Goal: Communication & Community: Answer question/provide support

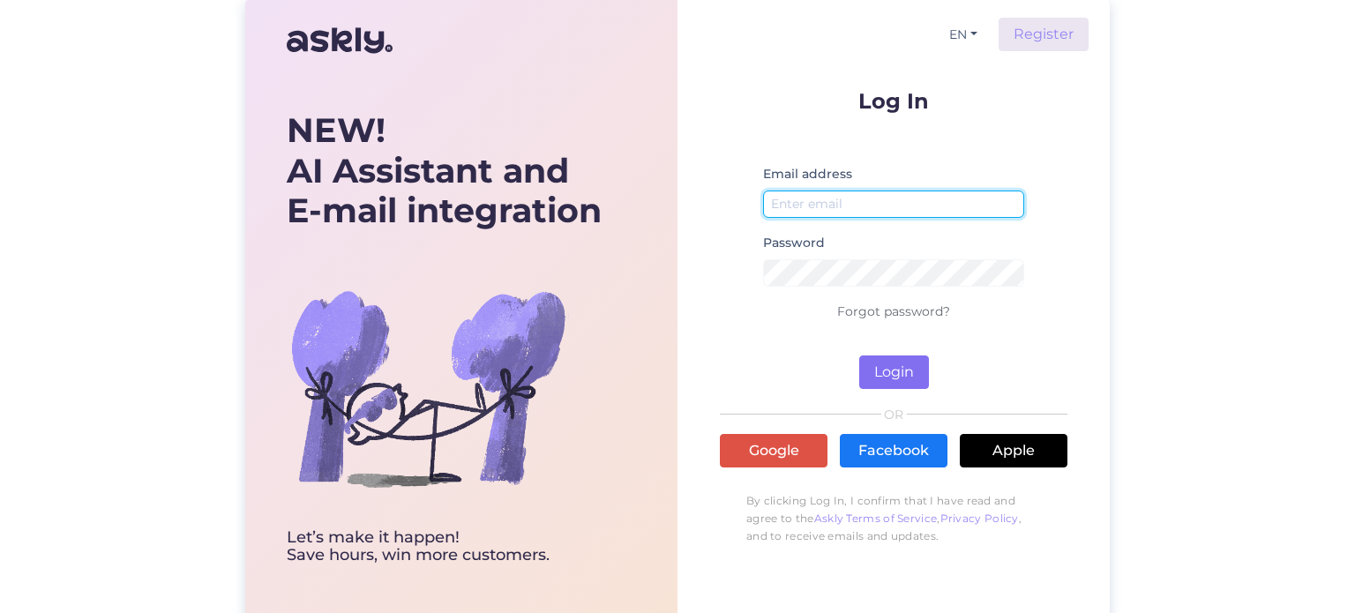
type input "[EMAIL_ADDRESS][DOMAIN_NAME]"
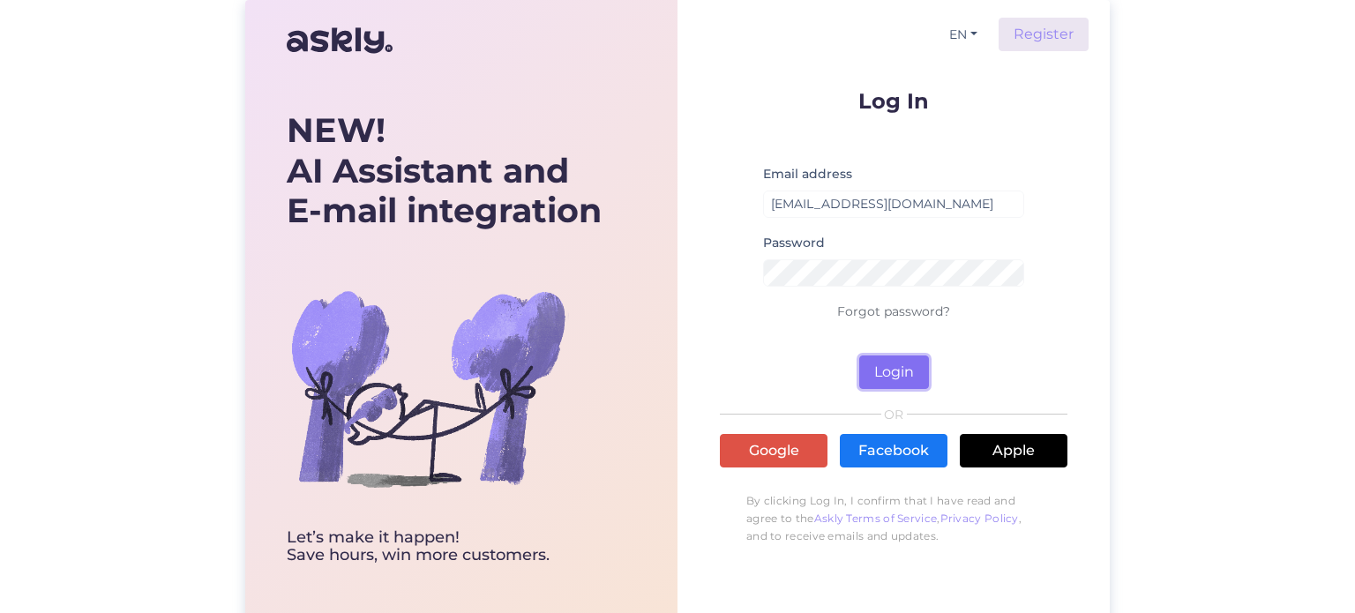
click at [880, 366] on button "Login" at bounding box center [894, 372] width 70 height 34
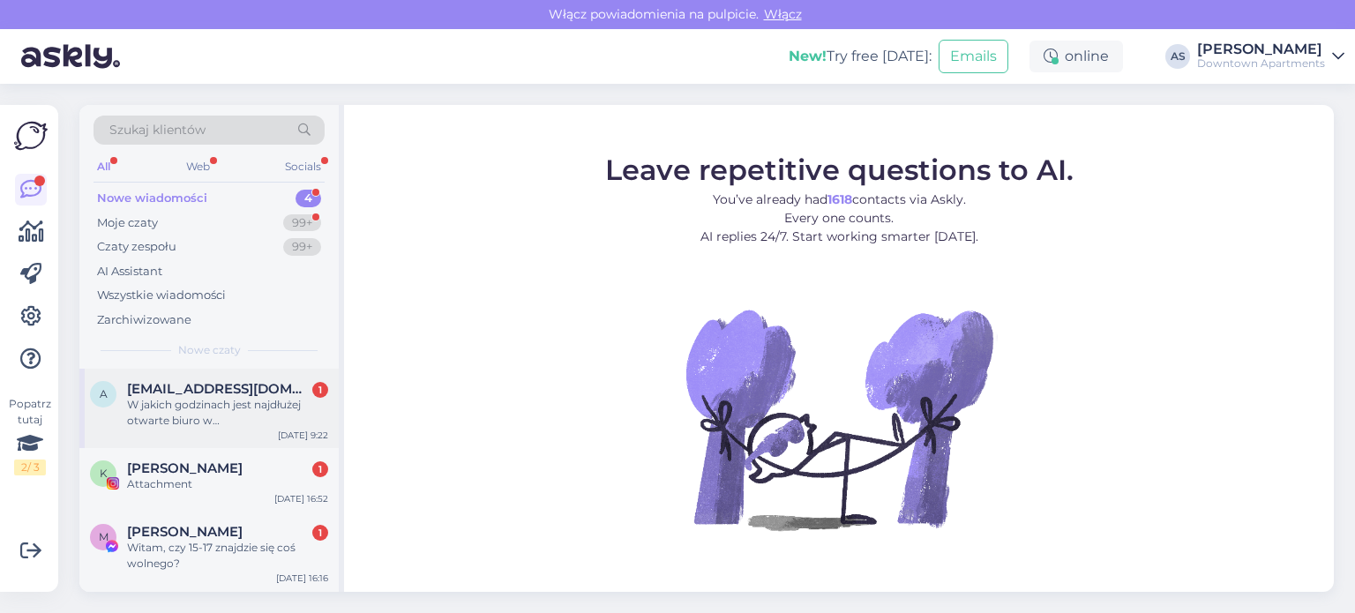
click at [274, 403] on div "W jakich godzinach jest najdłużej otwarte biuro w Gdańsku i w jakiej lokalizacj…" at bounding box center [227, 413] width 201 height 32
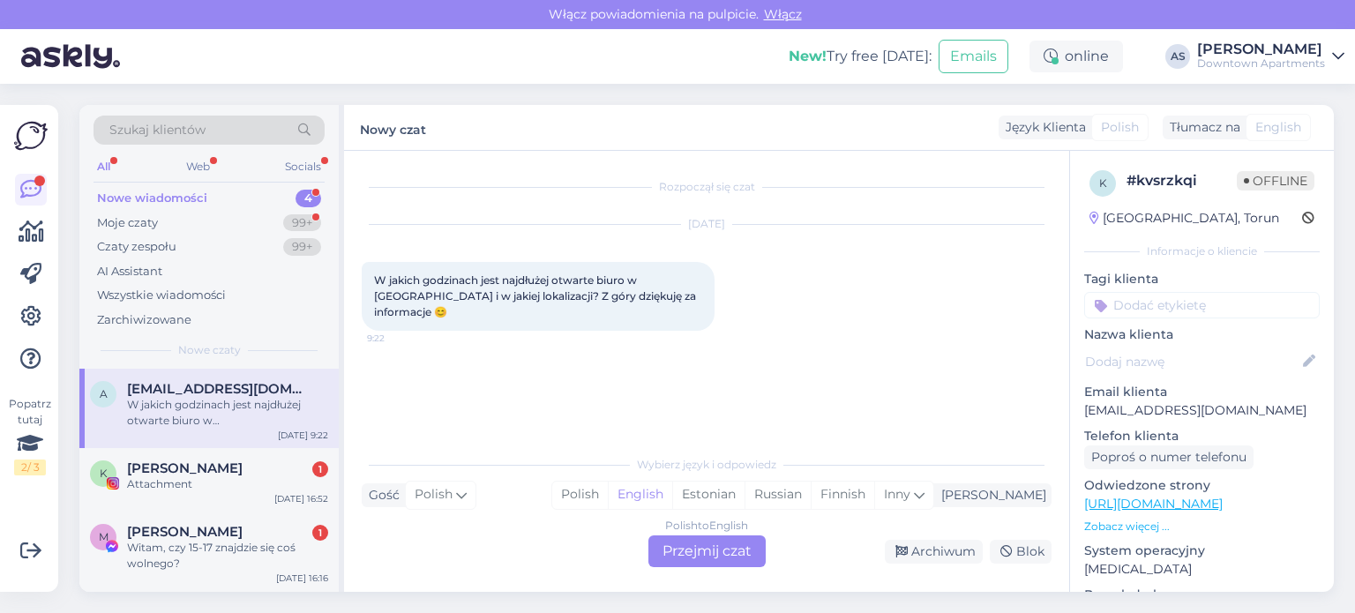
click at [714, 552] on div "Polish to English Przejmij czat" at bounding box center [706, 551] width 117 height 32
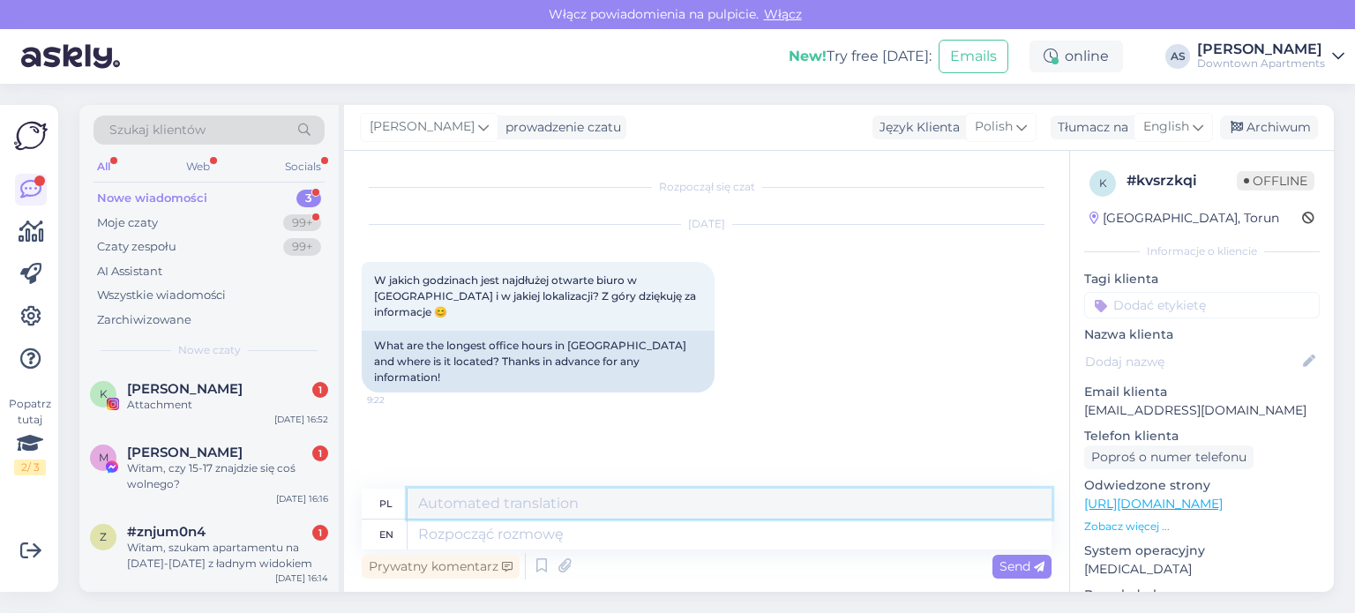
click at [619, 491] on textarea at bounding box center [730, 504] width 644 height 30
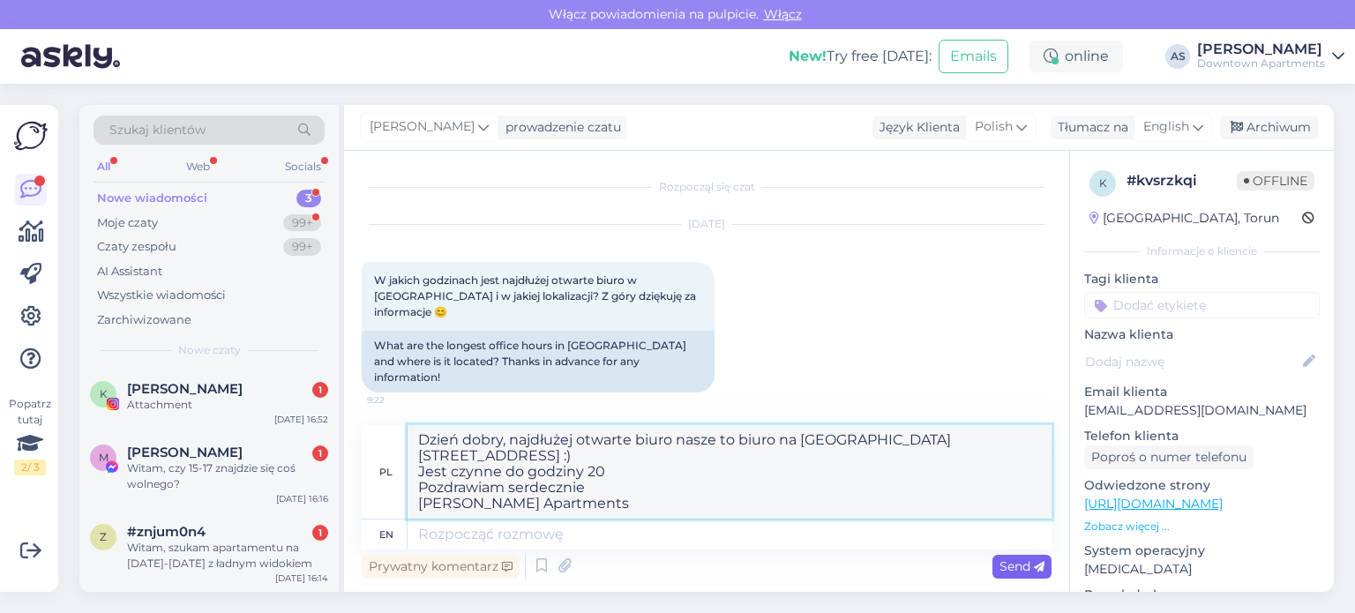
type textarea "Dzień dobry, najdłużej otwarte biuro nasze to biuro na ulicy Chmielnej 10 :) Je…"
click at [999, 567] on span "Send" at bounding box center [1021, 566] width 45 height 16
drag, startPoint x: 603, startPoint y: 515, endPoint x: 406, endPoint y: 430, distance: 215.3
click at [406, 430] on div "pl Dzień dobry, najdłużej otwarte biuro nasze to biuro na ulicy Chmielnej 10 :)…" at bounding box center [707, 472] width 690 height 94
click at [483, 541] on textarea at bounding box center [730, 535] width 644 height 30
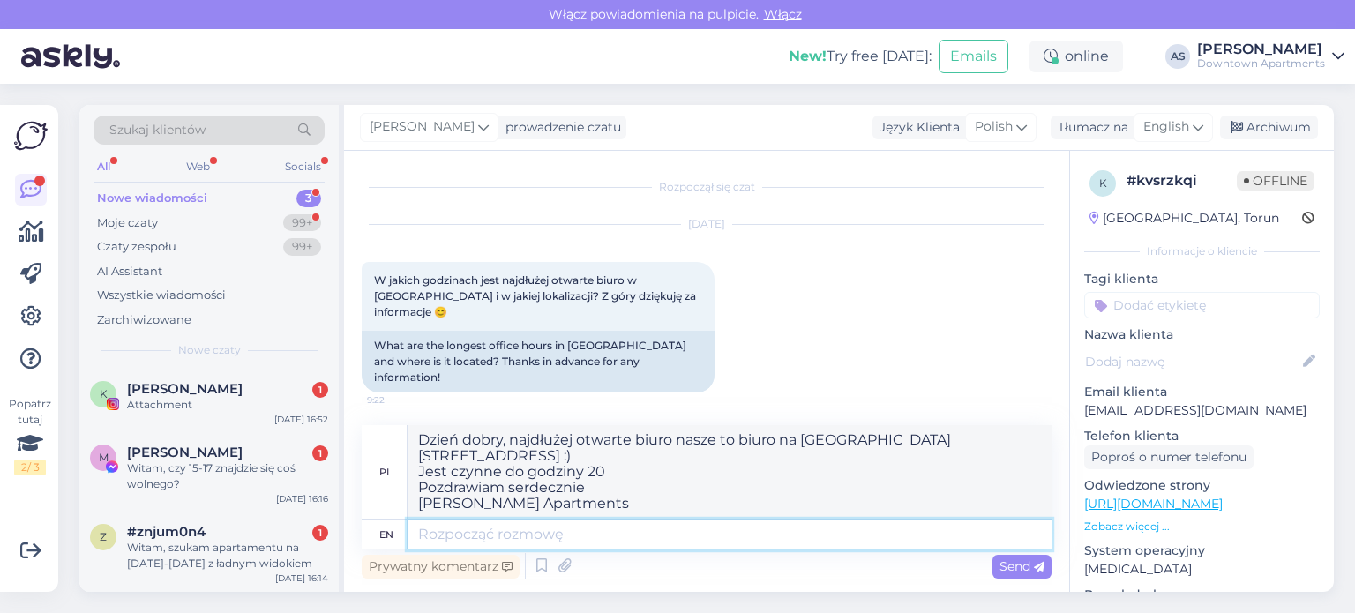
paste textarea "Dzień dobry, najdłużej otwarte biuro nasze to biuro na ulicy Chmielnej 10 :) Je…"
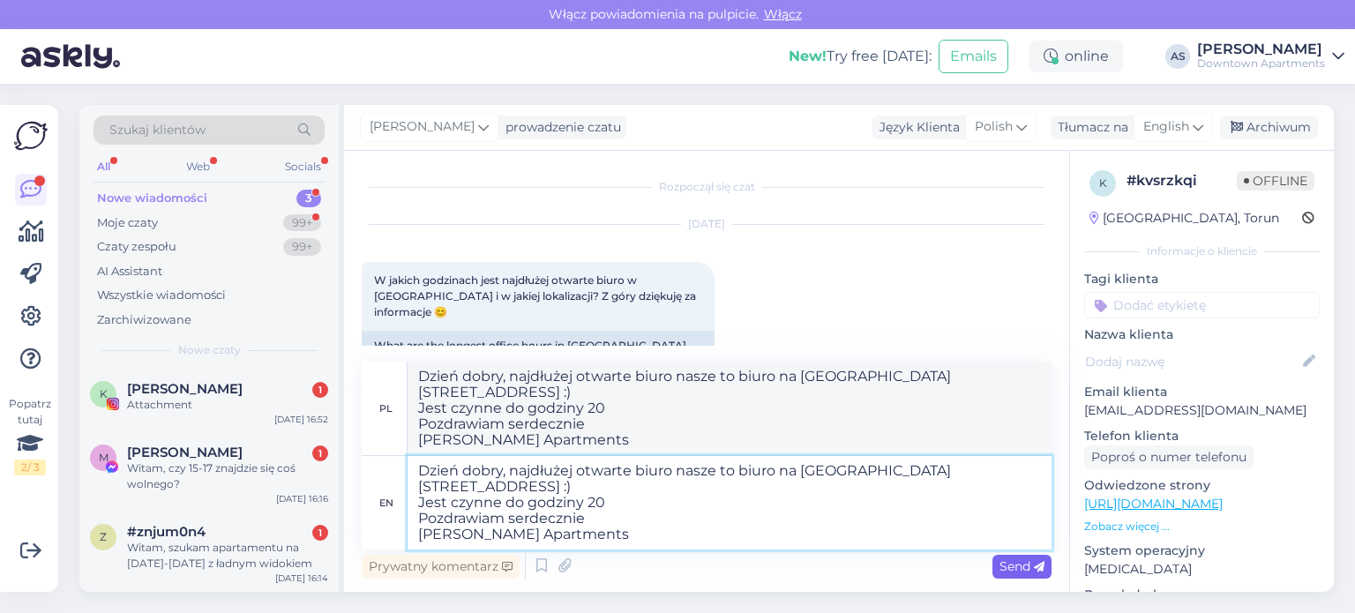
type textarea "Dzień dobry, najdłużej otwarte biuro nasze to biuro na ulicy Chmielnej 10 :) Je…"
click at [995, 562] on div "Send" at bounding box center [1021, 567] width 59 height 24
type textarea "Dzień dobry, otwarte biuro nasze do biura na ulicy Chmielnej 10 :) Jest czynne …"
click at [1013, 571] on span "Send" at bounding box center [1021, 566] width 45 height 16
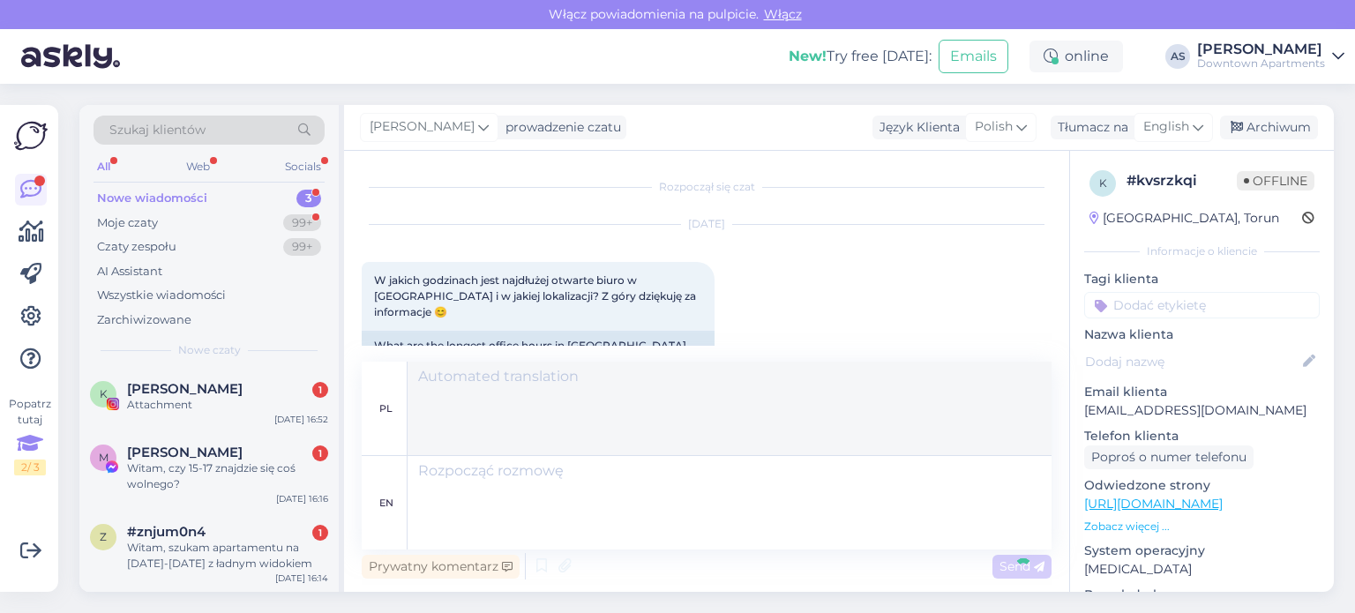
scroll to position [171, 0]
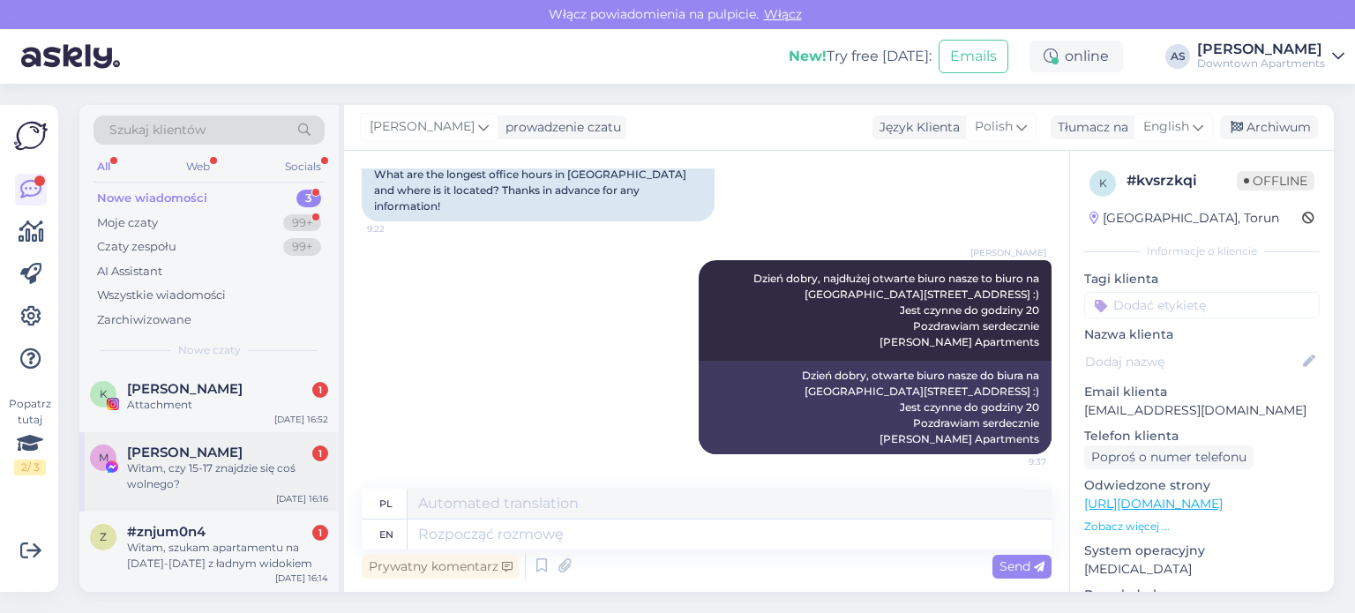
click at [235, 490] on div "Witam, czy 15-17 znajdzie się coś wolnego?" at bounding box center [227, 476] width 201 height 32
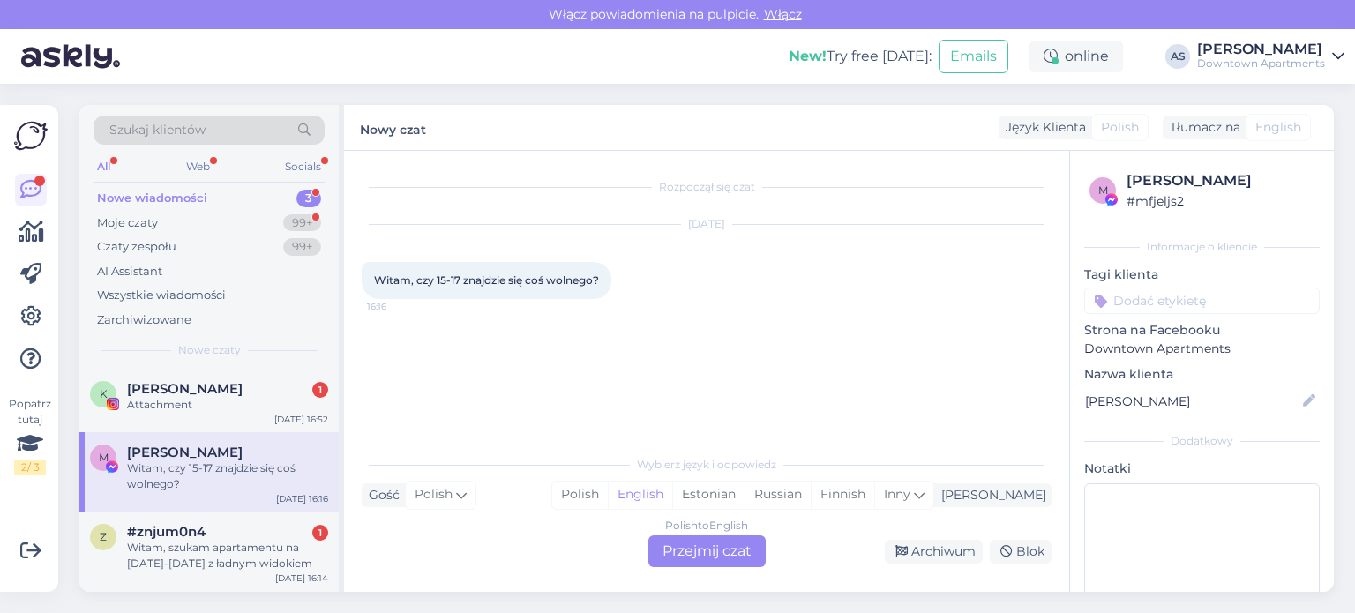
click at [688, 556] on div "Polish to English Przejmij czat" at bounding box center [706, 551] width 117 height 32
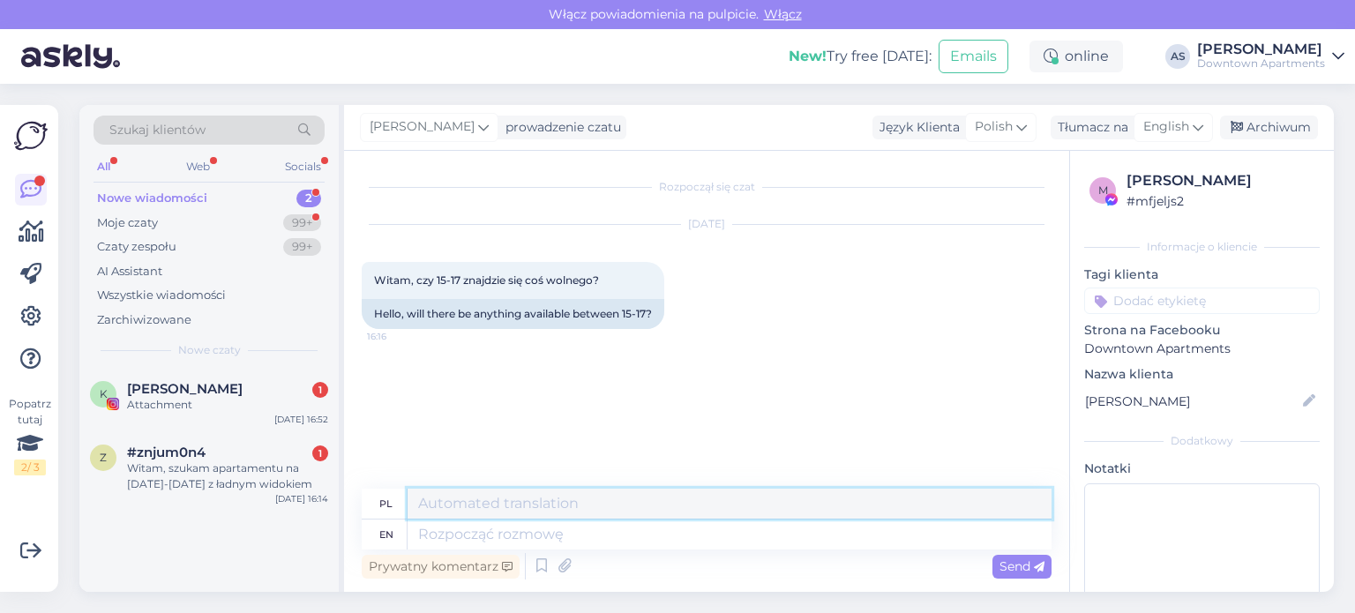
click at [567, 503] on textarea at bounding box center [730, 504] width 644 height 30
click at [652, 508] on textarea "Dzień dobry, niestety w długi weeeknd minimalny okres wynajmu to 3 doby, mogą" at bounding box center [730, 504] width 644 height 30
click at [0, 0] on lt-strong "ke" at bounding box center [0, 0] width 0 height 0
click at [1011, 509] on textarea "Dzień dobry, niestety w długi weekend minimalny okres wynajmu to 3 doby, mogą" at bounding box center [730, 504] width 644 height 30
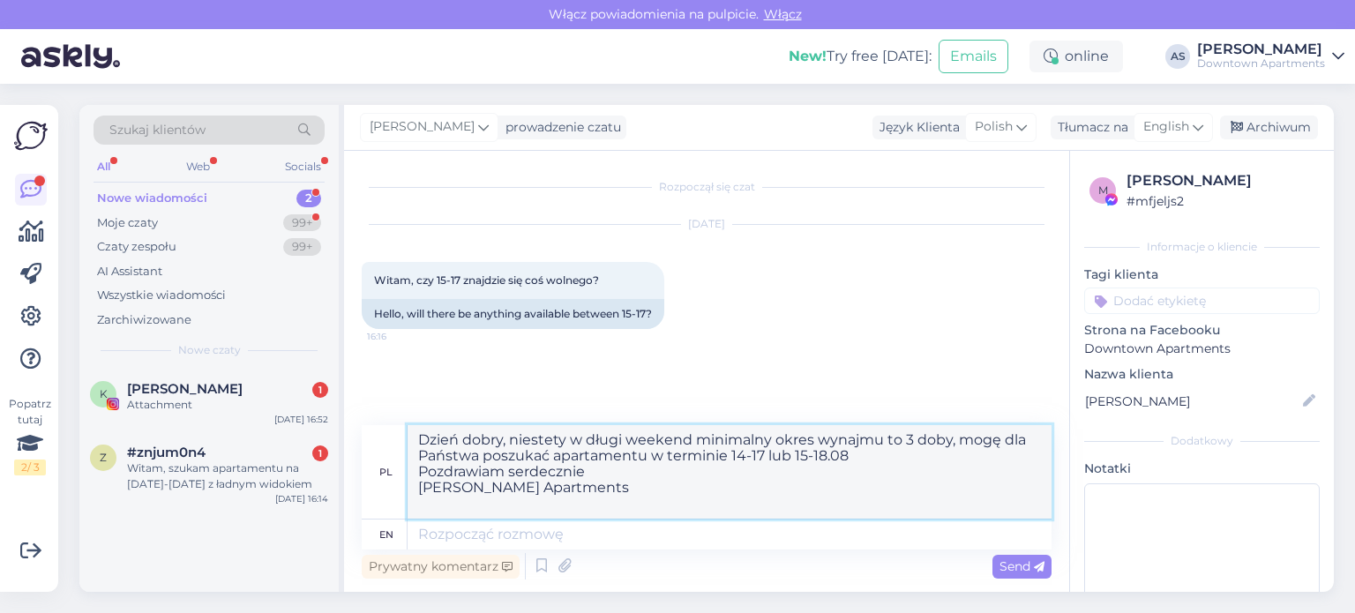
click at [875, 450] on textarea "Dzień dobry, niestety w długi weekend minimalny okres wynajmu to 3 doby, mogę d…" at bounding box center [730, 472] width 644 height 94
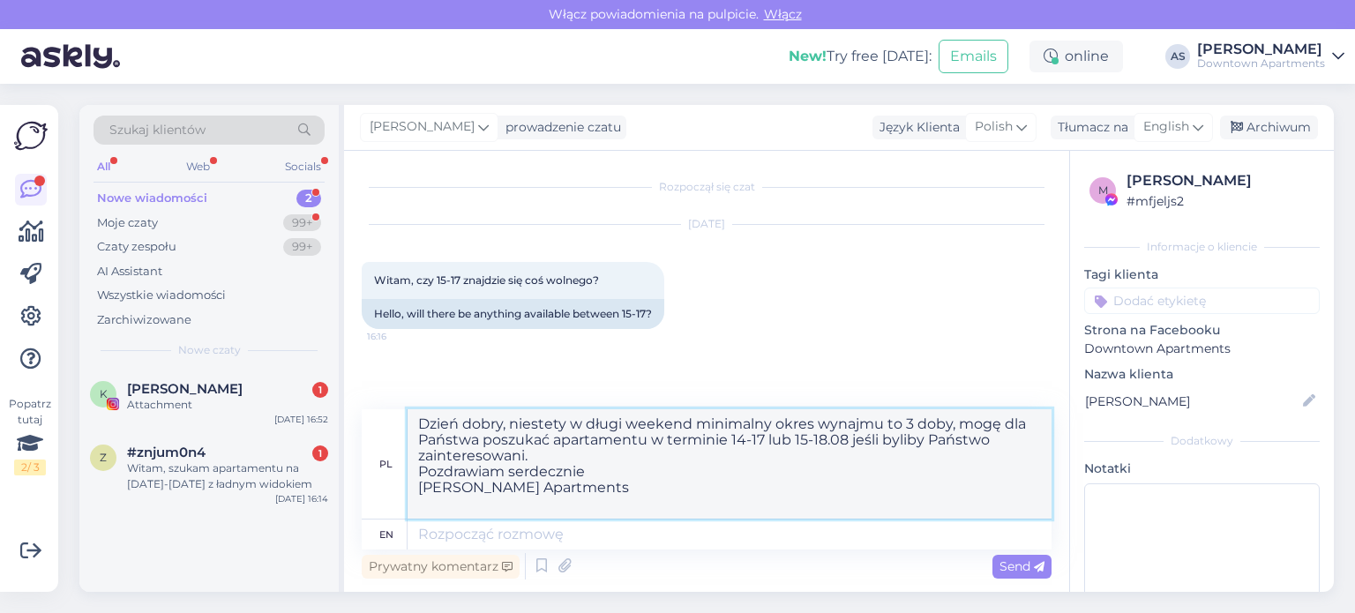
type textarea "Dzień dobry, niestety w długi weekend minimalny okres wynajmu to 3 doby, mogę d…"
drag, startPoint x: 599, startPoint y: 520, endPoint x: 395, endPoint y: 414, distance: 229.6
click at [395, 414] on div "pl Dzień dobry, niestety w długi weekend minimalny okres wynajmu to 3 doby, mog…" at bounding box center [707, 479] width 690 height 140
drag, startPoint x: 603, startPoint y: 503, endPoint x: 406, endPoint y: 416, distance: 215.7
click at [406, 416] on div "pl Dzień dobry, niestety w długi weekend minimalny okres wynajmu to 3 doby, mog…" at bounding box center [707, 464] width 690 height 110
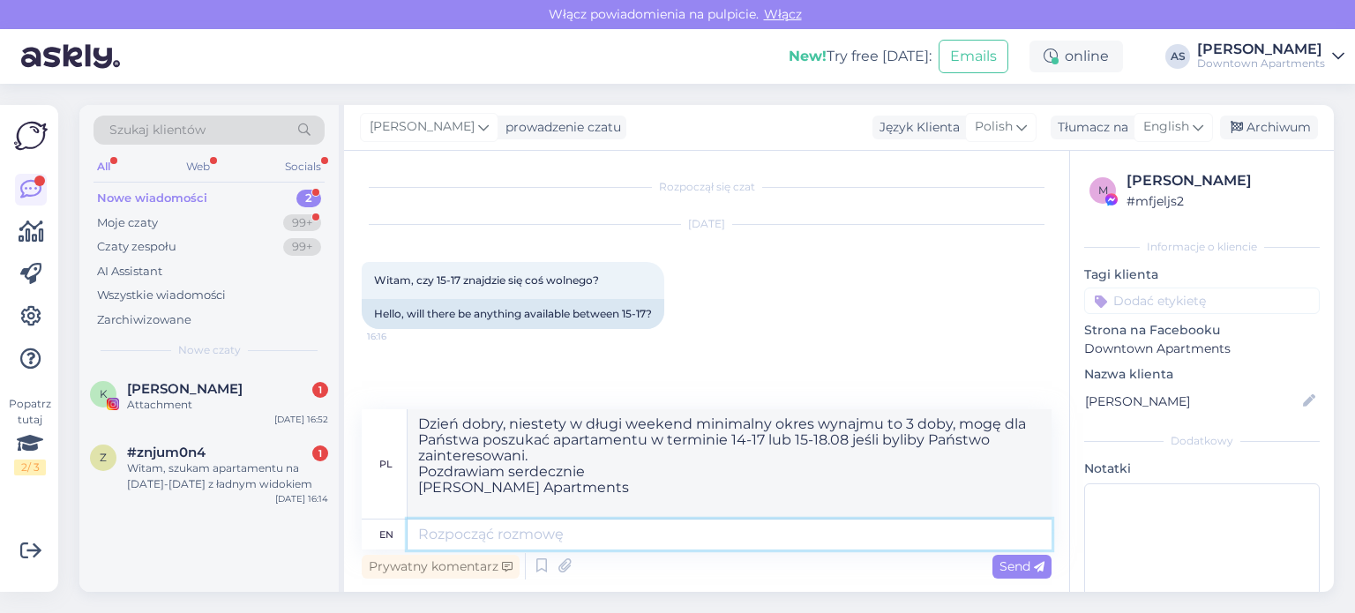
click at [519, 535] on textarea at bounding box center [730, 535] width 644 height 30
paste textarea "Dzień dobry, niestety w długi weekend minimalny okres wynajmu to 3 doby, mogę d…"
type textarea "Dzień dobry, niestety w długi weekend minimalny okres wynajmu to 3 doby, mogę d…"
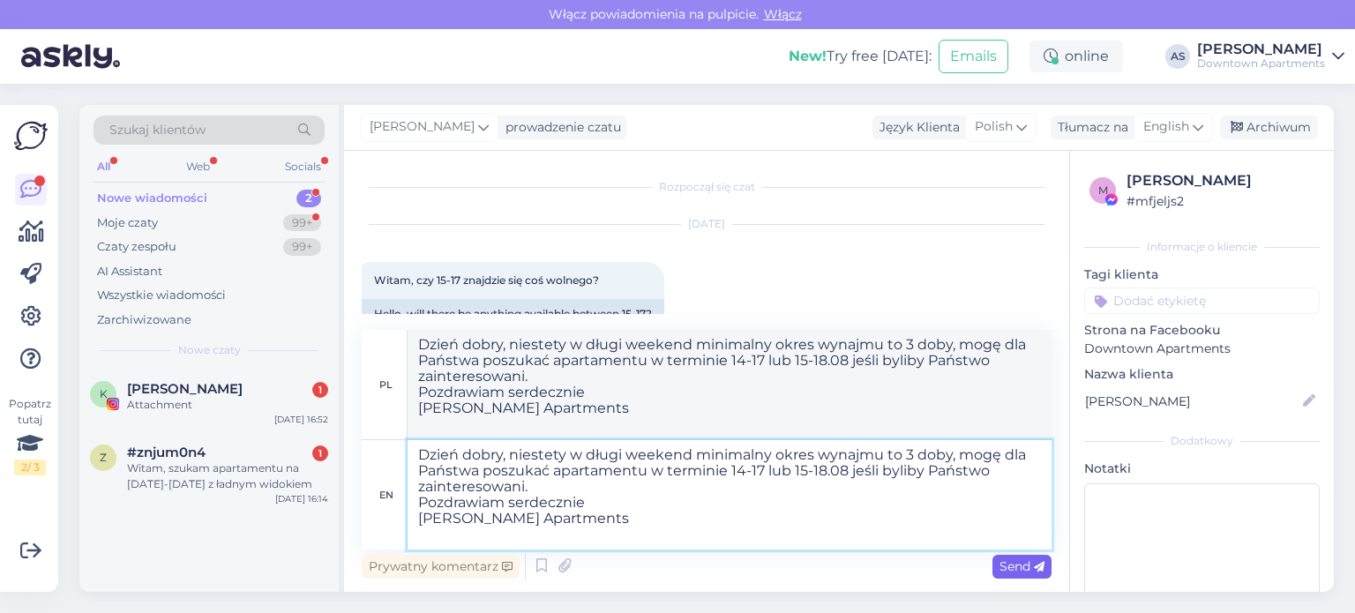
type textarea "Dzień dobry, niestety w długi weekend użytkowania do 3 doby, mogę dla państwa s…"
type textarea "Dzień dobry, niestety w długi weekend minimalny okres wynajmu to 3 doby, mogę d…"
click at [1030, 563] on span "Send" at bounding box center [1021, 566] width 45 height 16
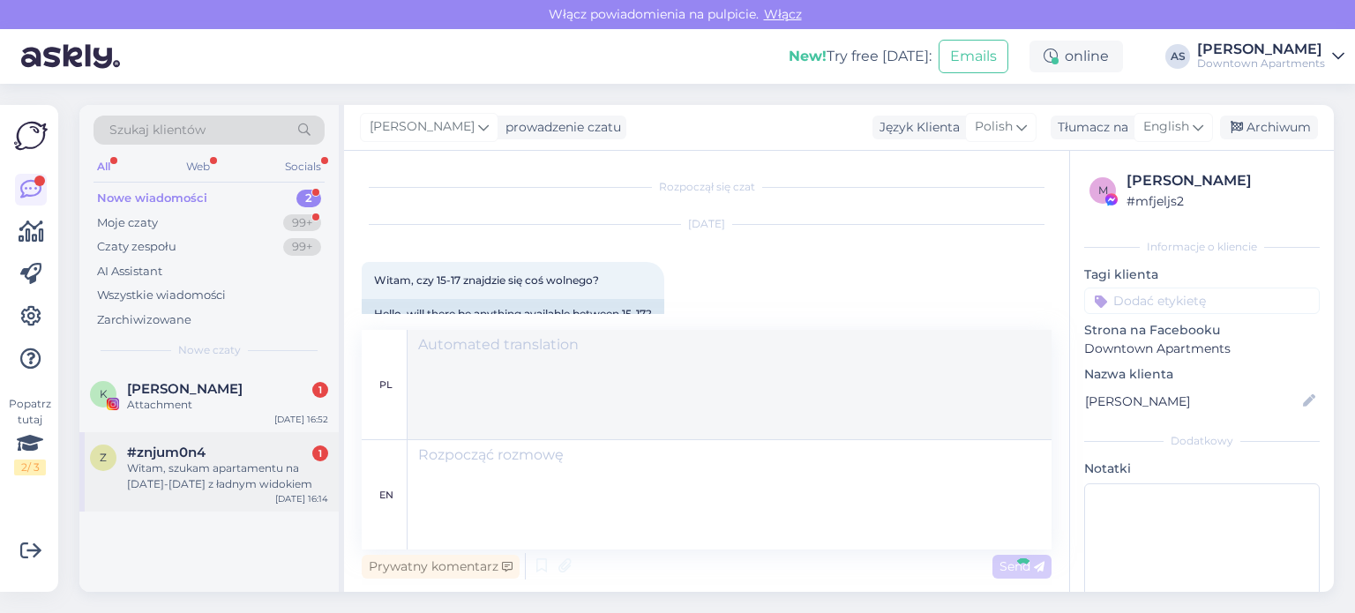
scroll to position [208, 0]
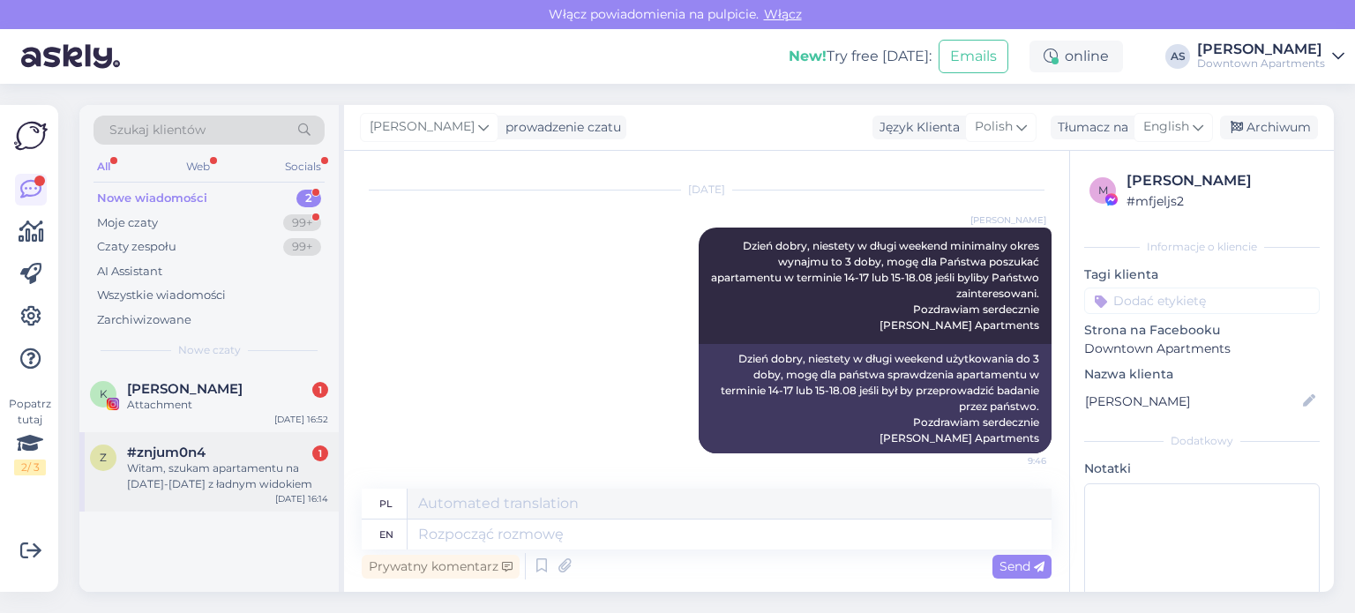
click at [199, 478] on div "Witam, szukam apartamentu na 15-17 sierpnia z ładnym widokiem" at bounding box center [227, 476] width 201 height 32
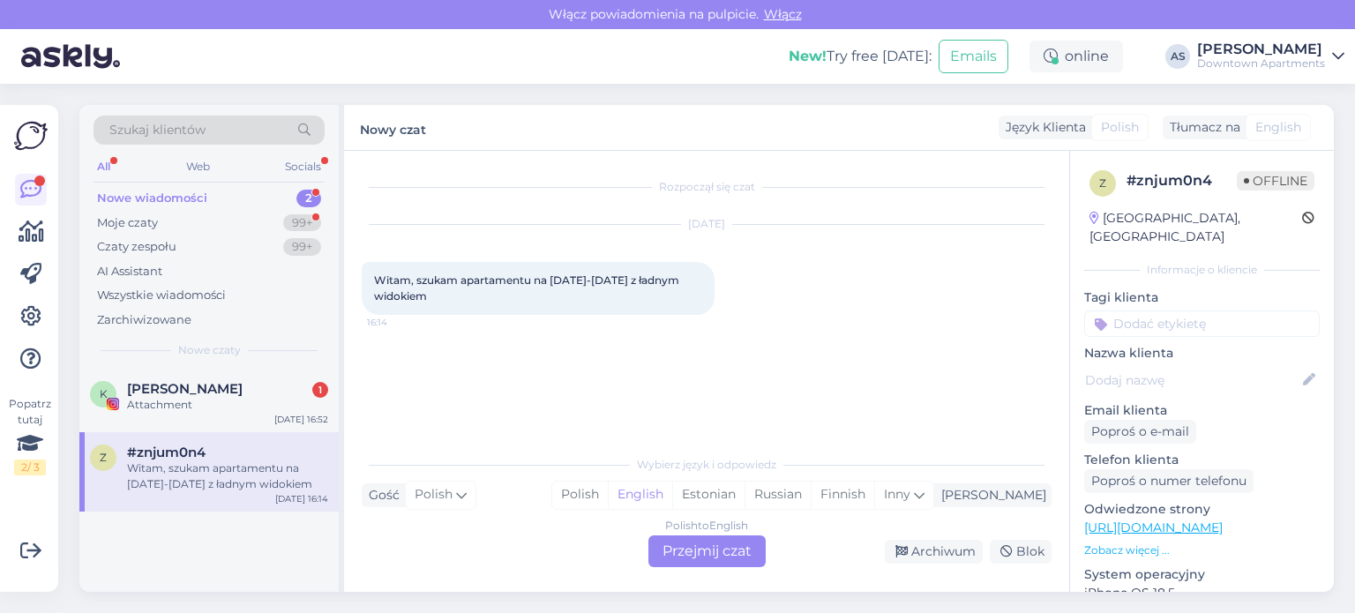
click at [731, 543] on div "Polish to English Przejmij czat" at bounding box center [706, 551] width 117 height 32
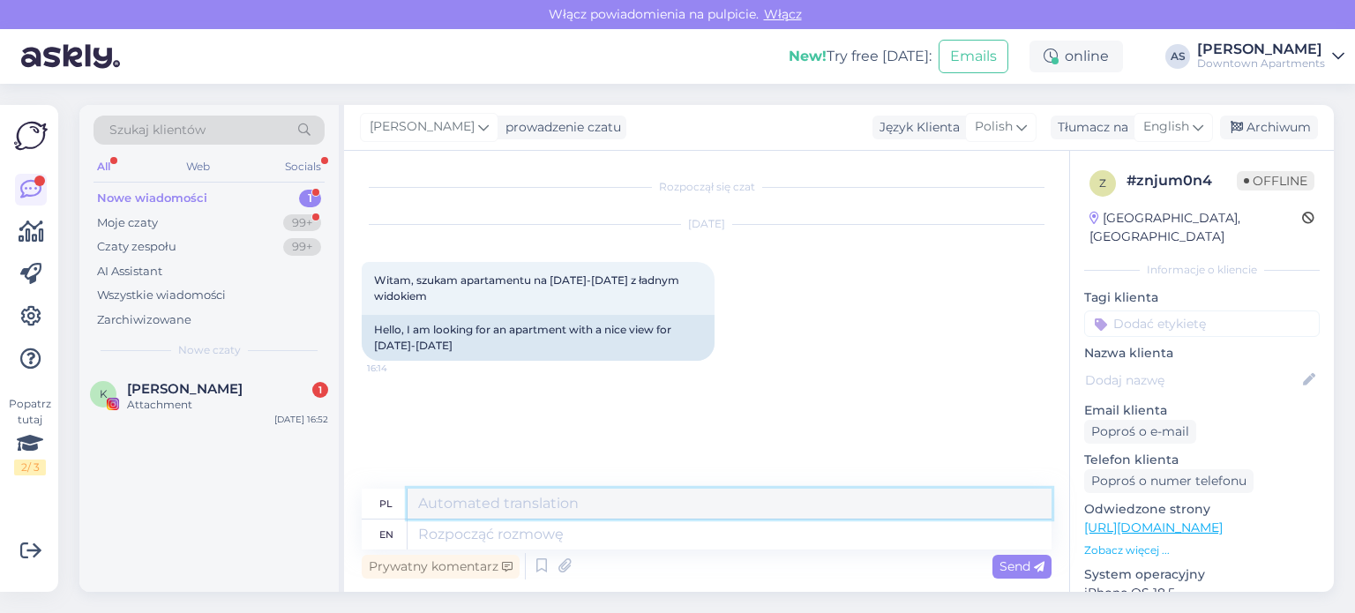
click at [580, 499] on textarea at bounding box center [730, 504] width 644 height 30
paste textarea "Dzień dobry, niestety w długi weekend minimalny okres wynajmu to 3 doby, mogę d…"
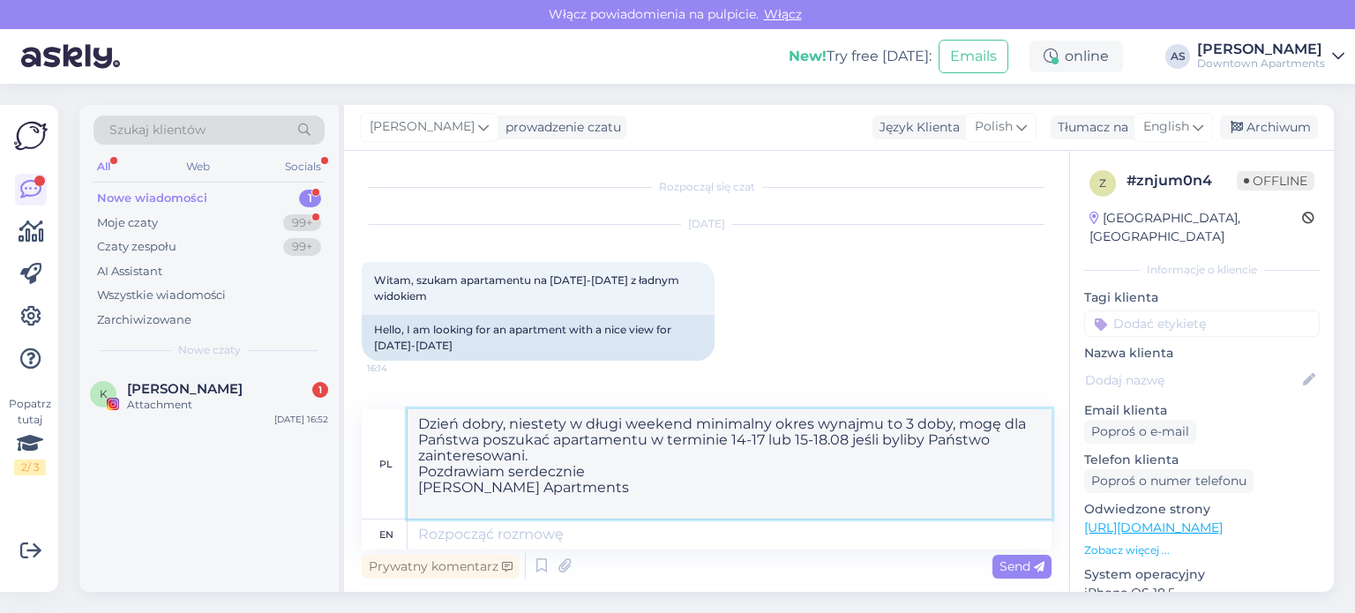
type textarea "Dzień dobry, niestety w długi weekend minimalny okres wynajmu to 3 doby, mogę d…"
click at [578, 549] on textarea at bounding box center [730, 535] width 644 height 30
paste textarea "Dzień dobry, niestety w długi weekend minimalny okres wynajmu to 3 doby, mogę d…"
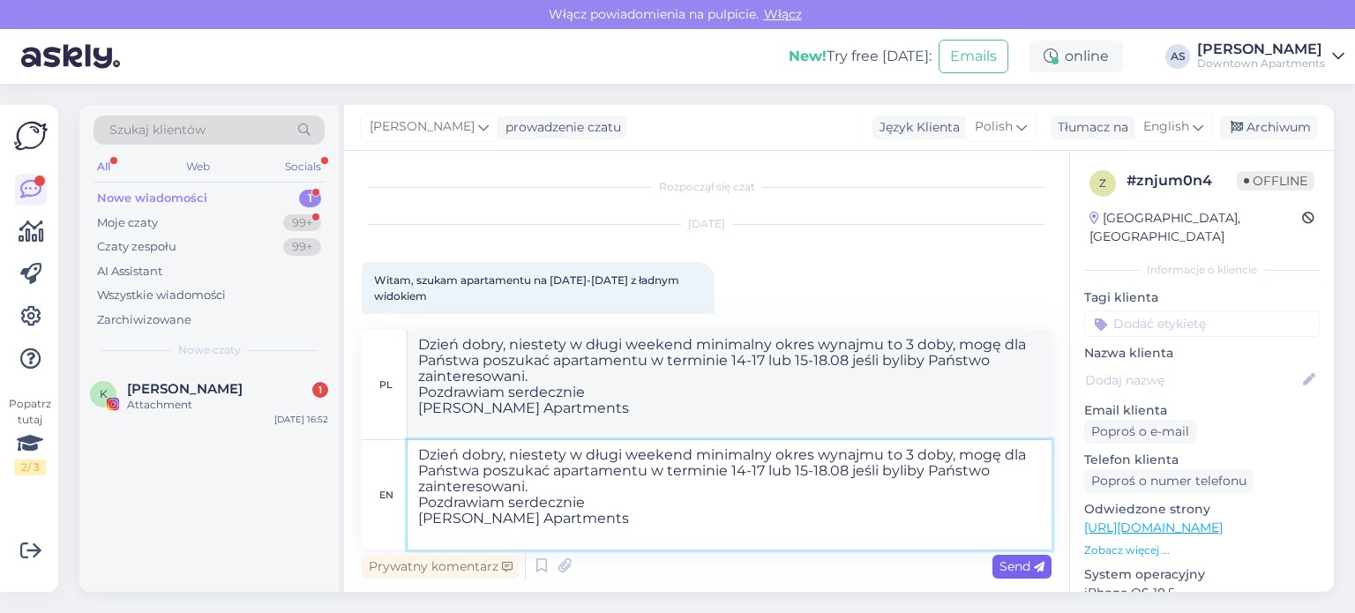
type textarea "Dzień dobry, niestety w długi weekend minimalny okres wynajmu to 3 doby, mogę d…"
click at [1019, 566] on span "Send" at bounding box center [1021, 566] width 45 height 16
drag, startPoint x: 782, startPoint y: 343, endPoint x: 696, endPoint y: 339, distance: 86.6
click at [696, 339] on textarea "Dzień dobry, niestety w długi weekend użytkowania do 3 doby, mogę dla państwa s…" at bounding box center [730, 384] width 644 height 109
type textarea "Dzień dobry, niestety w długi weekend minimalny cza do 3 doby, mogę dla państwa…"
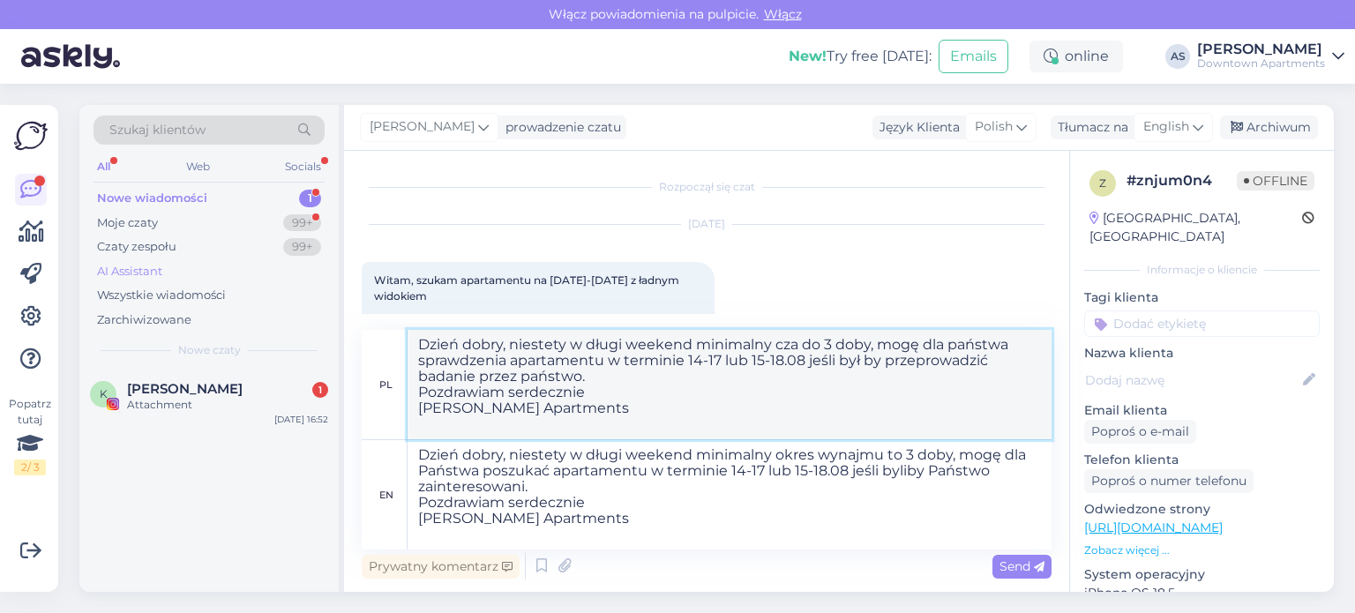
drag, startPoint x: 610, startPoint y: 432, endPoint x: 236, endPoint y: 258, distance: 412.0
click at [236, 258] on div "Szukaj klientów All Web Socials Nowe wiadomości 1 Moje czaty 99+ Czaty zespołu …" at bounding box center [706, 348] width 1254 height 487
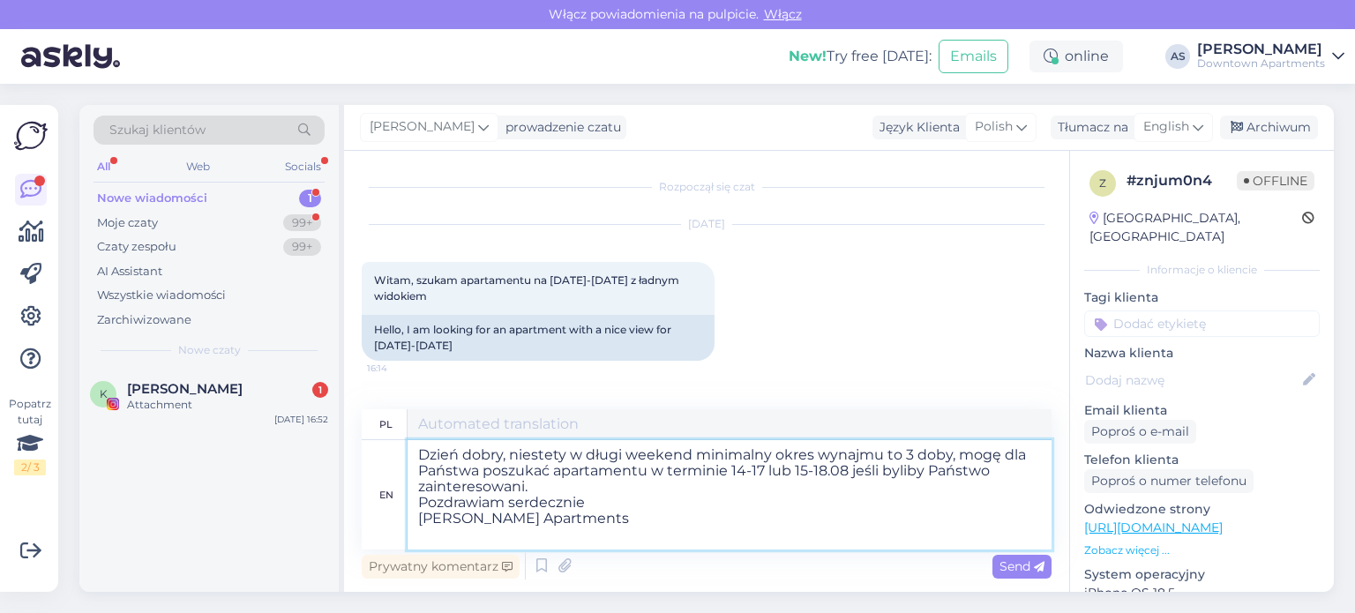
drag, startPoint x: 592, startPoint y: 542, endPoint x: 421, endPoint y: 448, distance: 195.0
click at [421, 448] on textarea "Dzień dobry, niestety w długi weekend minimalny okres wynajmu to 3 doby, mogę d…" at bounding box center [730, 494] width 644 height 109
click at [489, 418] on textarea at bounding box center [730, 424] width 644 height 30
paste textarea "Dzień dobry, niestety w długi weekend minimalny okres wynajmu to 3 doby, mogę d…"
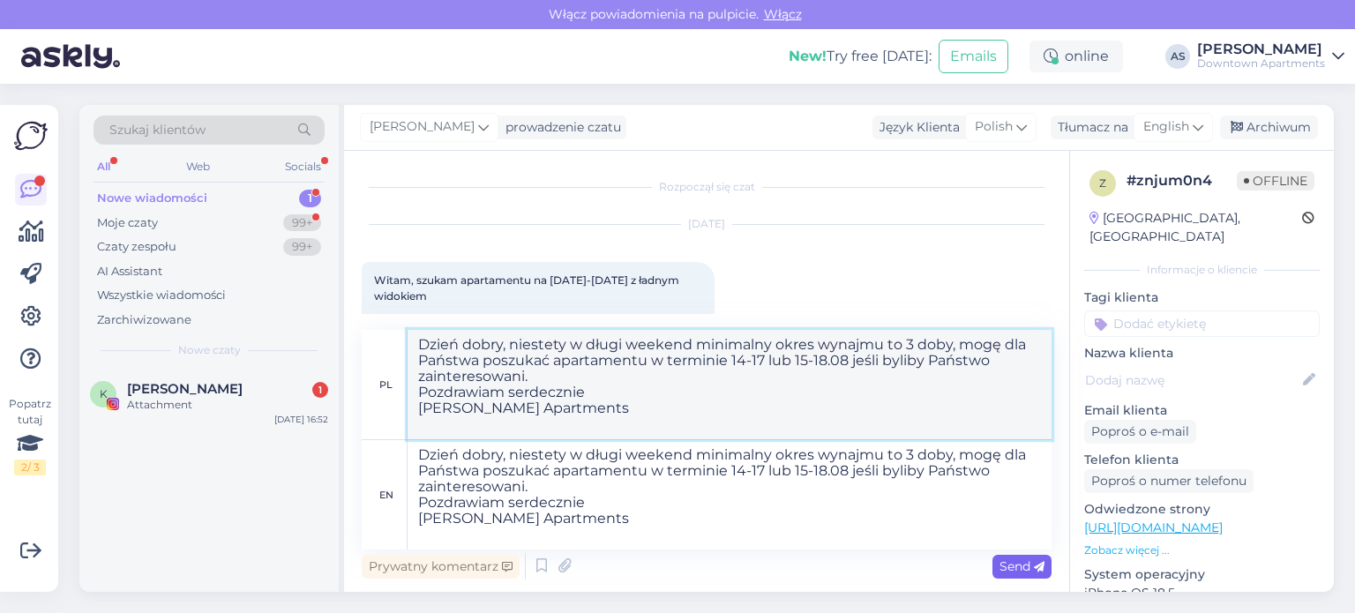
type textarea "Dzień dobry, niestety w długi weekend minimalny okres wynajmu to 3 doby, mogę d…"
click at [1030, 565] on span "Send" at bounding box center [1021, 566] width 45 height 16
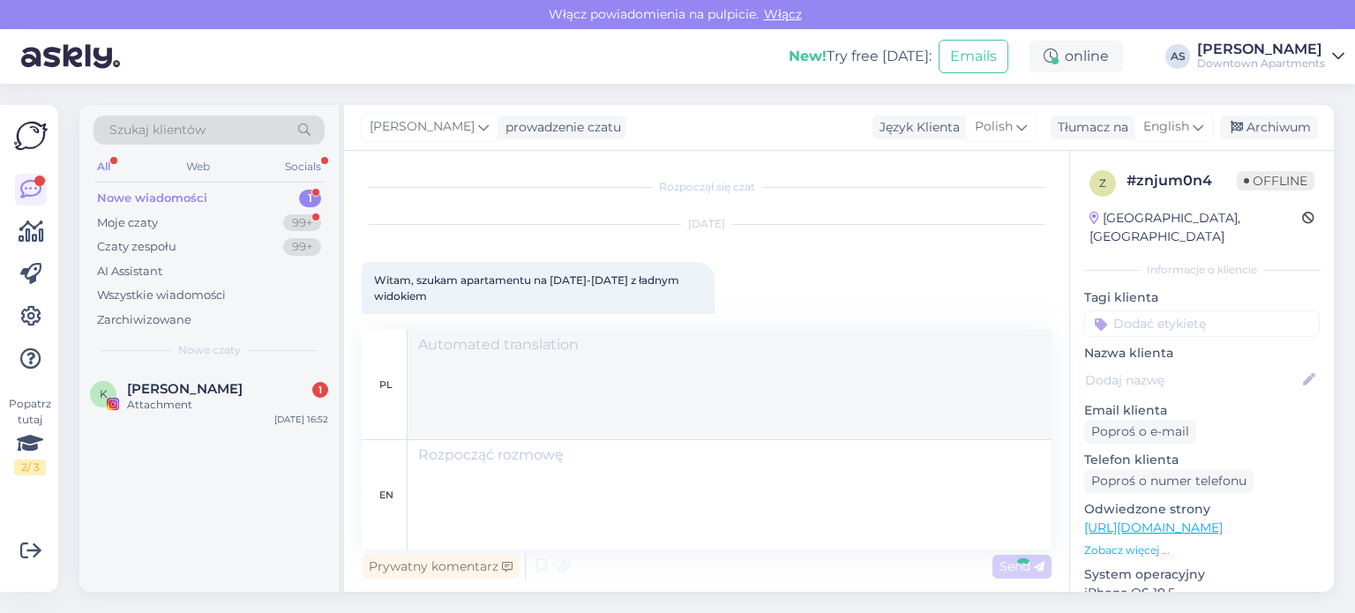
scroll to position [240, 0]
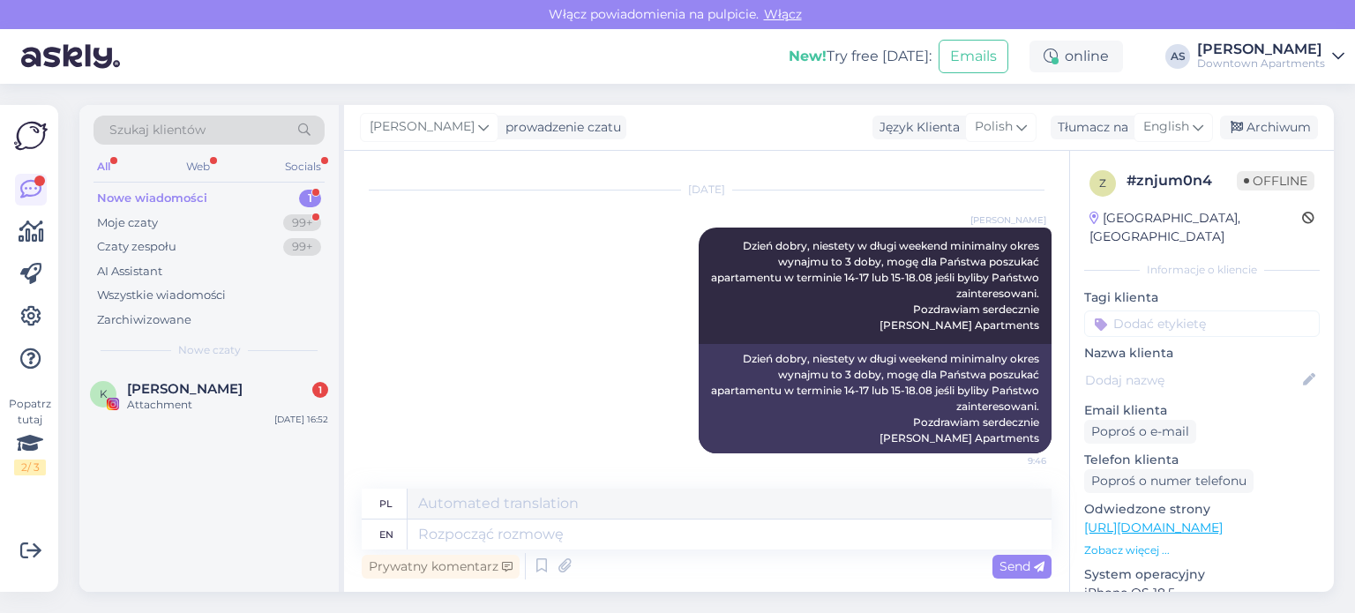
click at [257, 192] on div "Nowe wiadomości 1" at bounding box center [209, 198] width 231 height 25
drag, startPoint x: 258, startPoint y: 375, endPoint x: 324, endPoint y: 185, distance: 200.9
click at [324, 185] on div "Szukaj klientów All Web Socials Nowe wiadomości 1 Moje czaty 99+ Czaty zespołu …" at bounding box center [211, 348] width 265 height 487
click at [309, 220] on div "99+" at bounding box center [302, 223] width 38 height 18
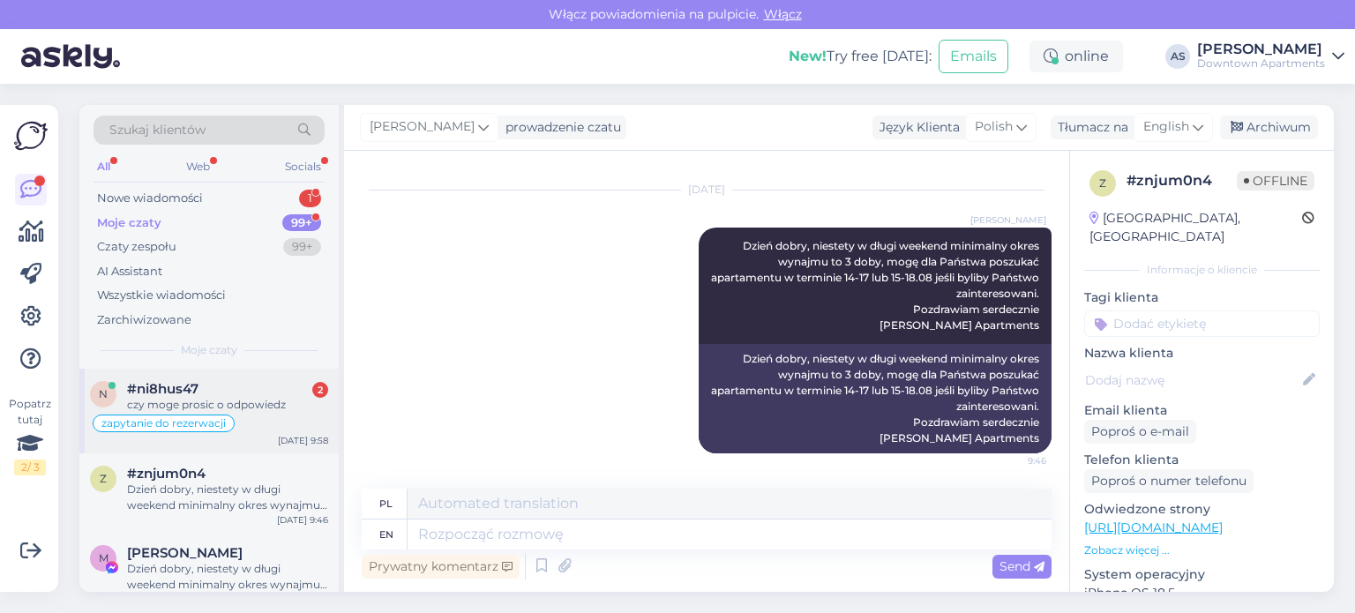
click at [286, 381] on div "#ni8hus47 2" at bounding box center [227, 389] width 201 height 16
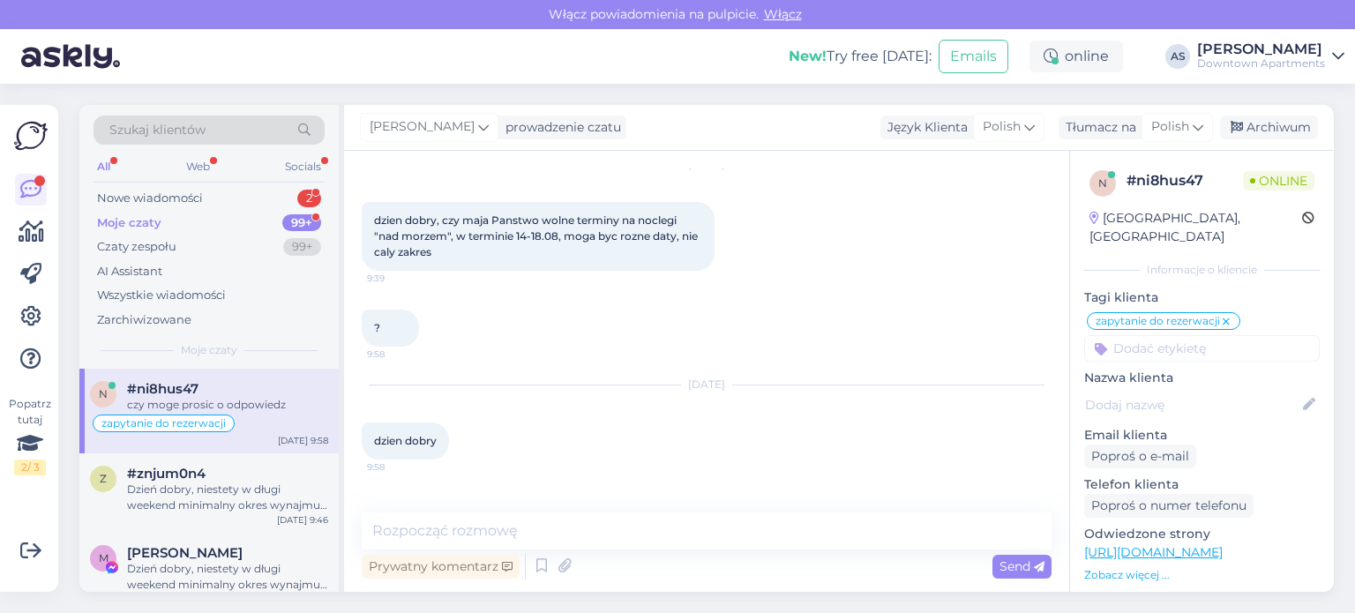
scroll to position [1822, 0]
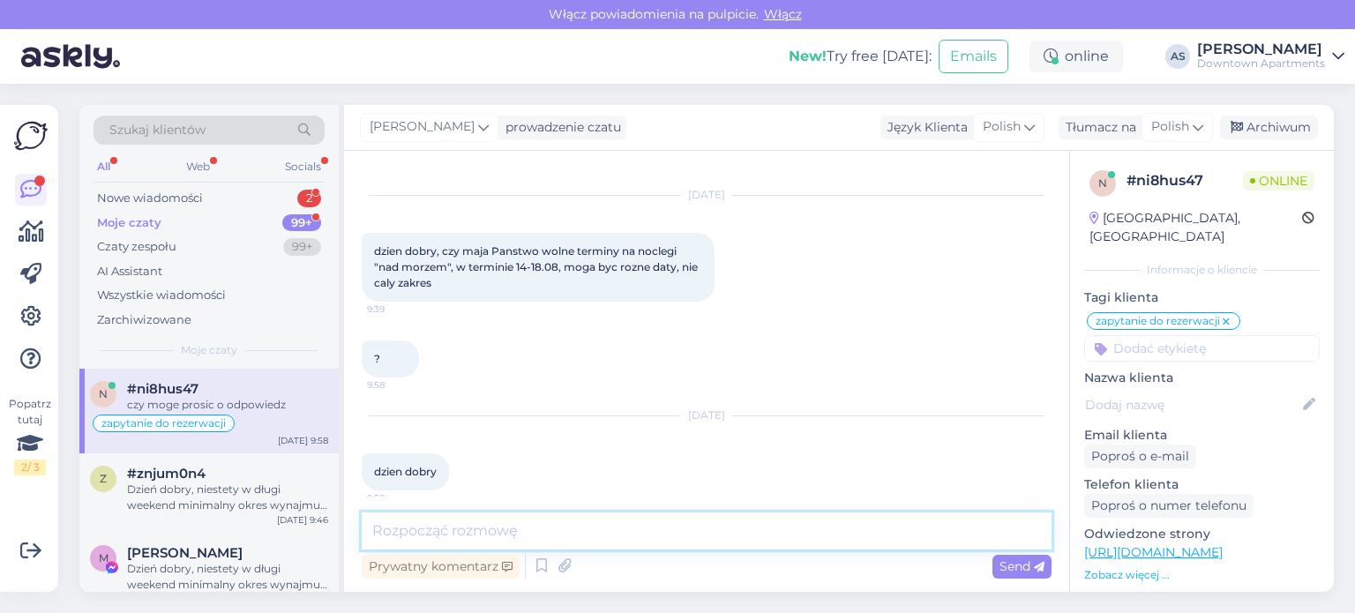
click at [605, 524] on textarea at bounding box center [707, 531] width 690 height 37
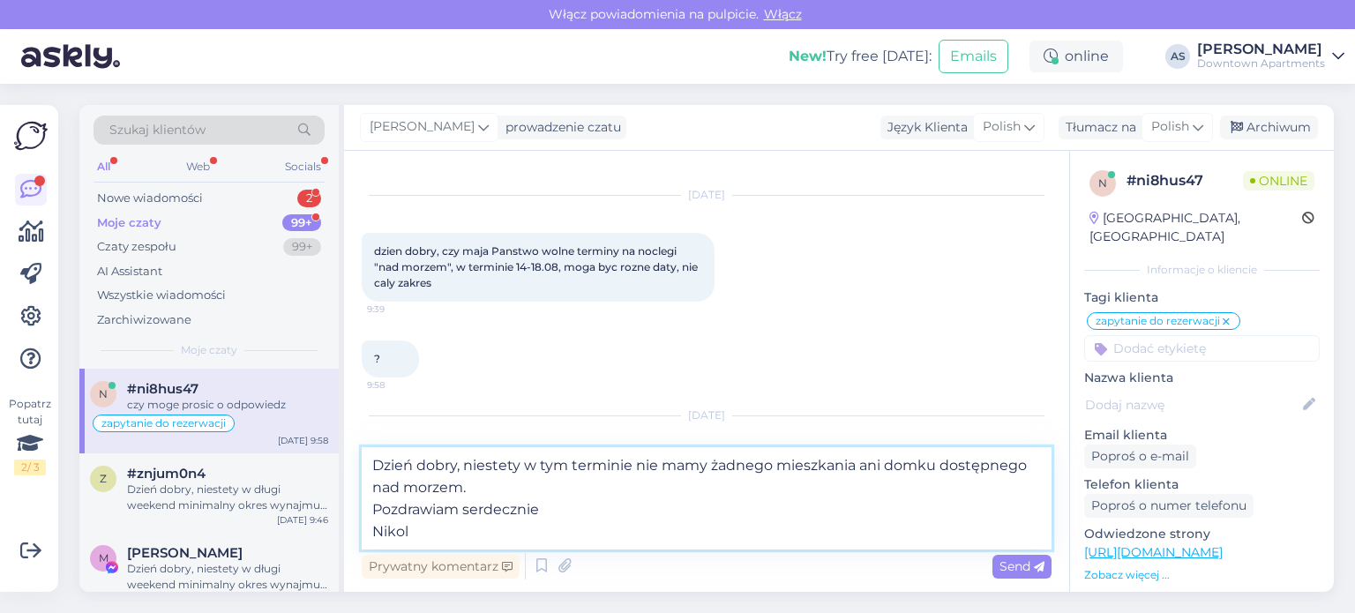
type textarea "Dzień dobry, niestety w tym terminie nie mamy żadnego mieszkania ani domku dost…"
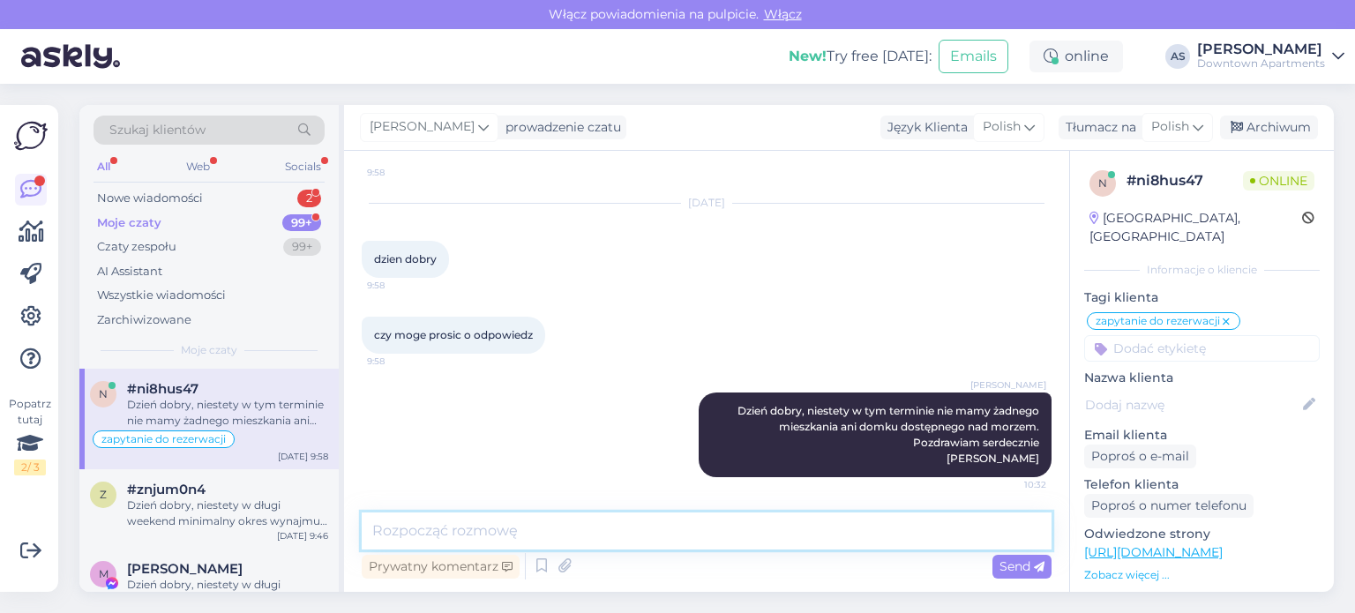
scroll to position [2033, 0]
click at [286, 197] on div "Nowe wiadomości 2" at bounding box center [209, 198] width 231 height 25
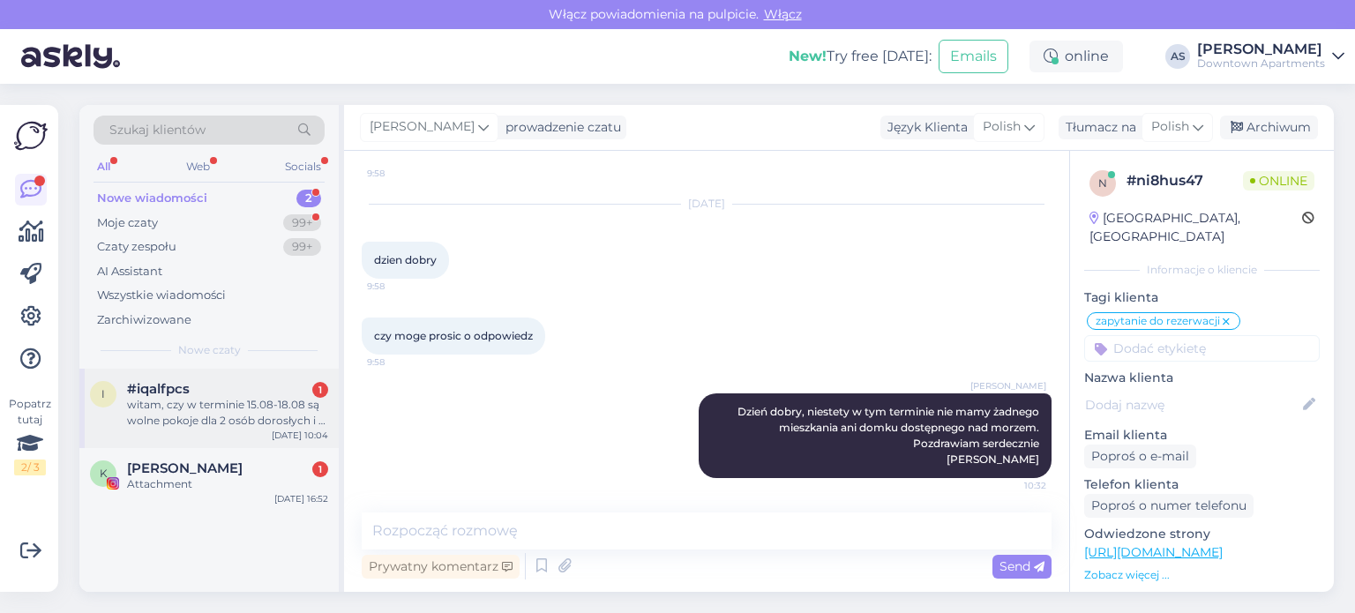
click at [266, 386] on div "#iqalfpcs 1" at bounding box center [227, 389] width 201 height 16
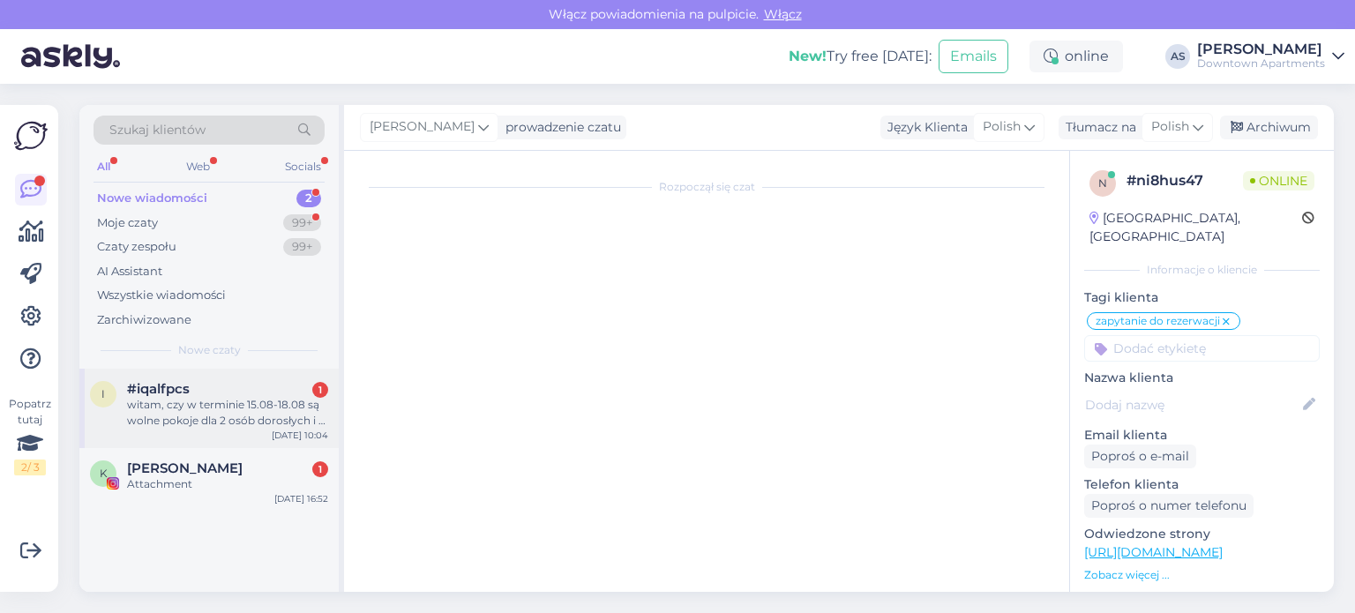
scroll to position [0, 0]
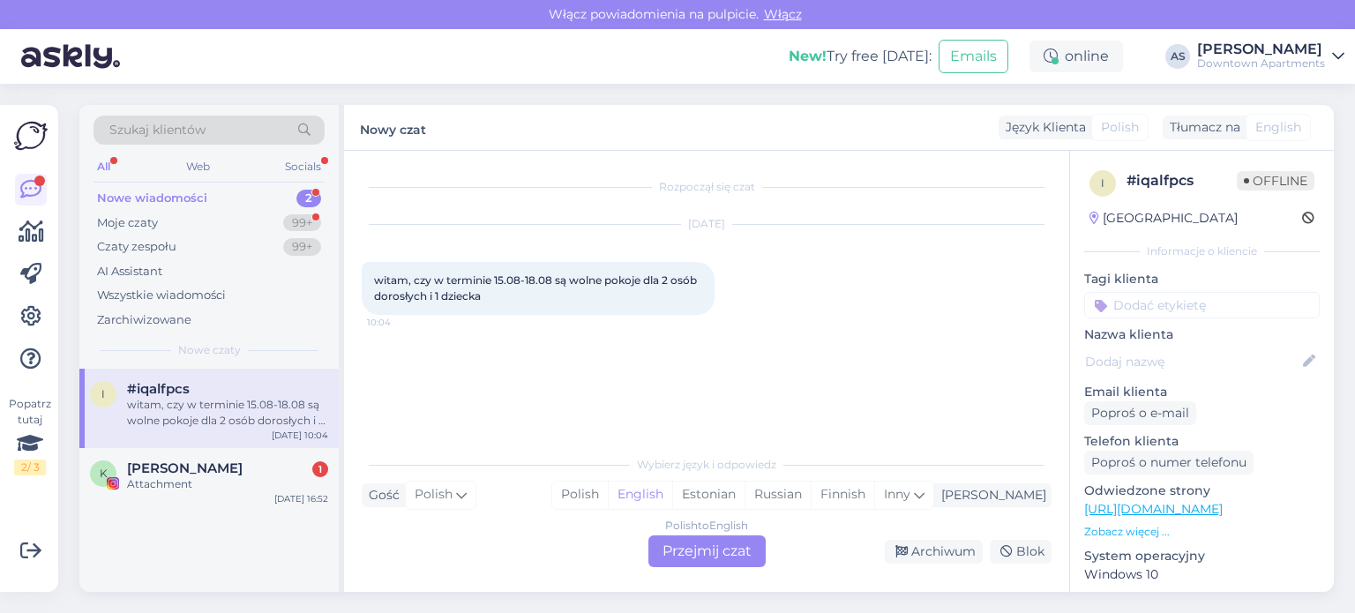
click at [719, 557] on div "Polish to English Przejmij czat" at bounding box center [706, 551] width 117 height 32
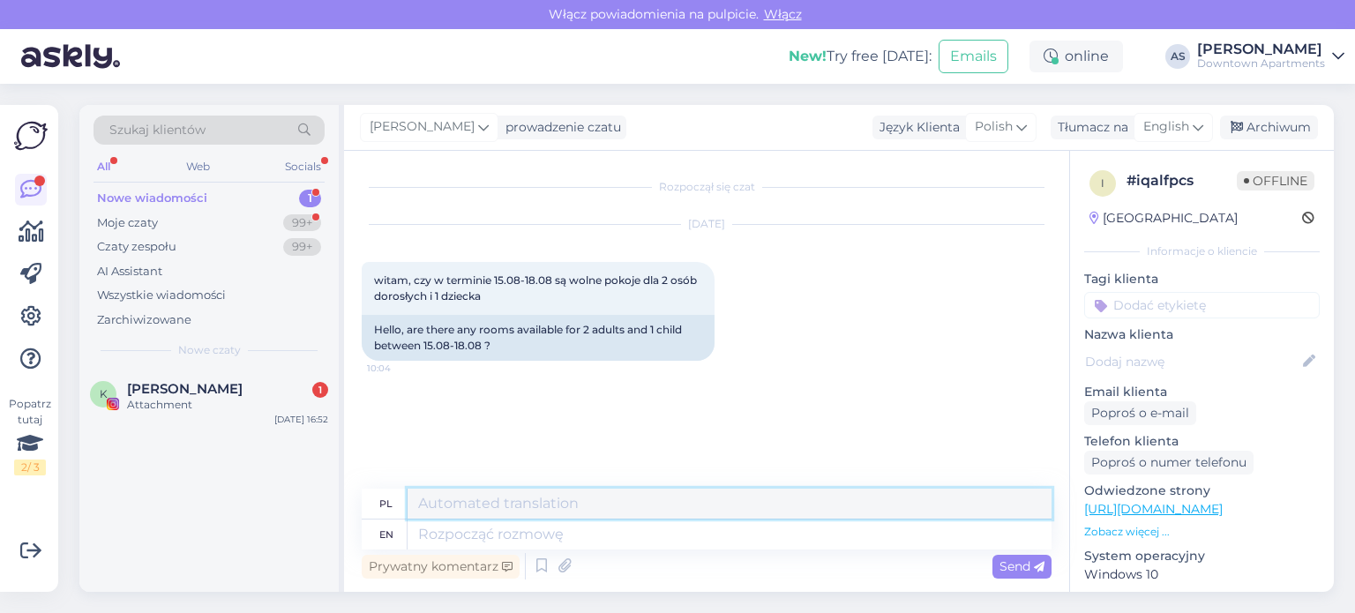
click at [613, 502] on textarea at bounding box center [730, 504] width 644 height 30
paste textarea "https://www.downtownapartments.pl/apartamenty/spa-23"
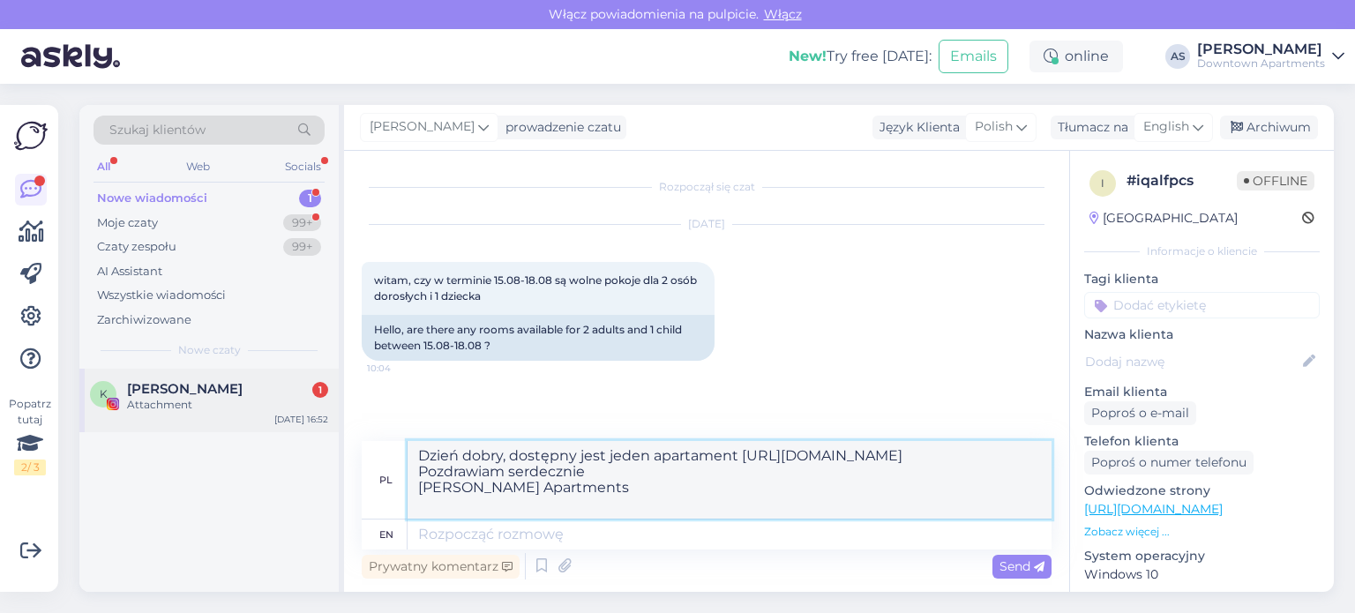
drag, startPoint x: 657, startPoint y: 511, endPoint x: 279, endPoint y: 421, distance: 389.0
click at [279, 421] on div "Szukaj klientów All Web Socials Nowe wiadomości 1 Moje czaty 99+ Czaty zespołu …" at bounding box center [706, 348] width 1254 height 487
type textarea "Dzień dobry, dostępny jest jeden apartament https://www.downtownapartments.pl/a…"
click at [547, 539] on textarea at bounding box center [730, 535] width 644 height 30
paste textarea "Dzień dobry, dostępny jest jeden apartament https://www.downtownapartments.pl/a…"
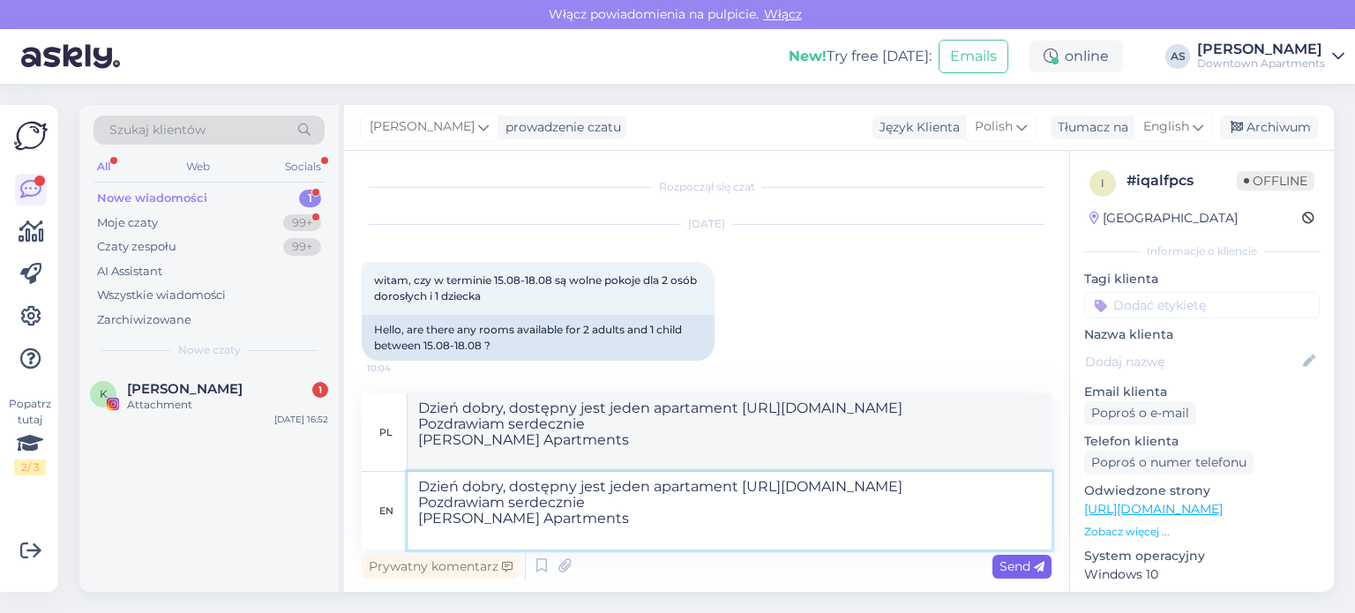
type textarea "Dzień dobry, dostępny jest jeden apartament https://www.downtownapartments.pl/a…"
click at [1005, 569] on span "Send" at bounding box center [1021, 566] width 45 height 16
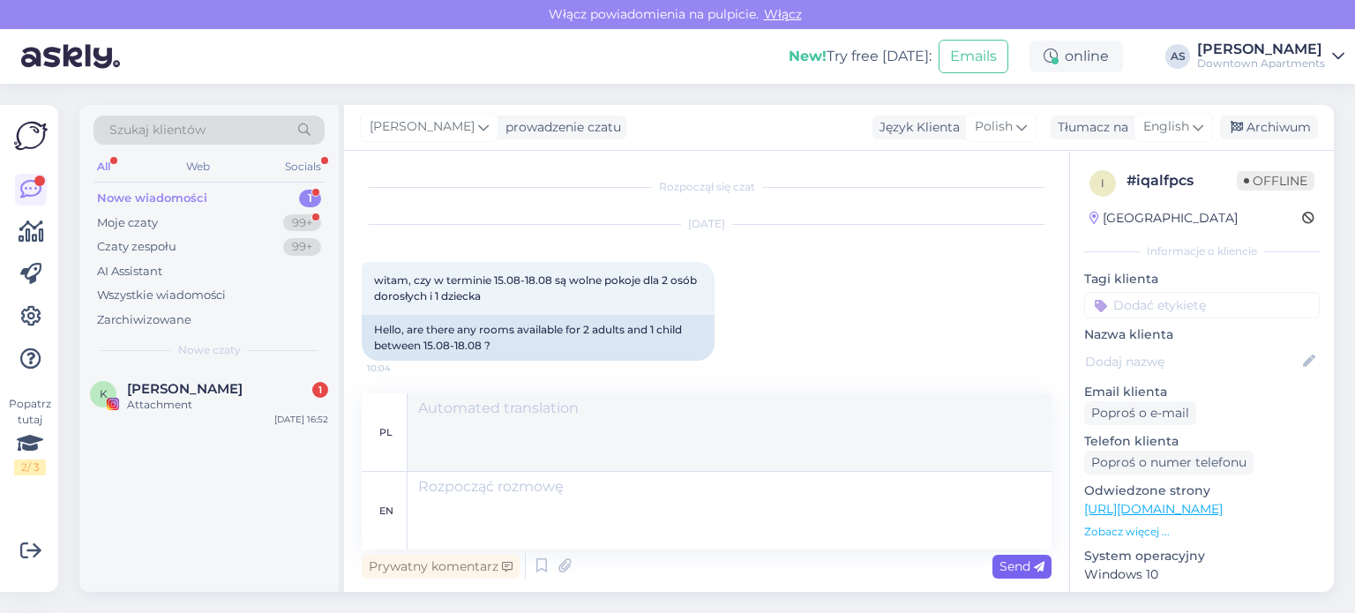
scroll to position [108, 0]
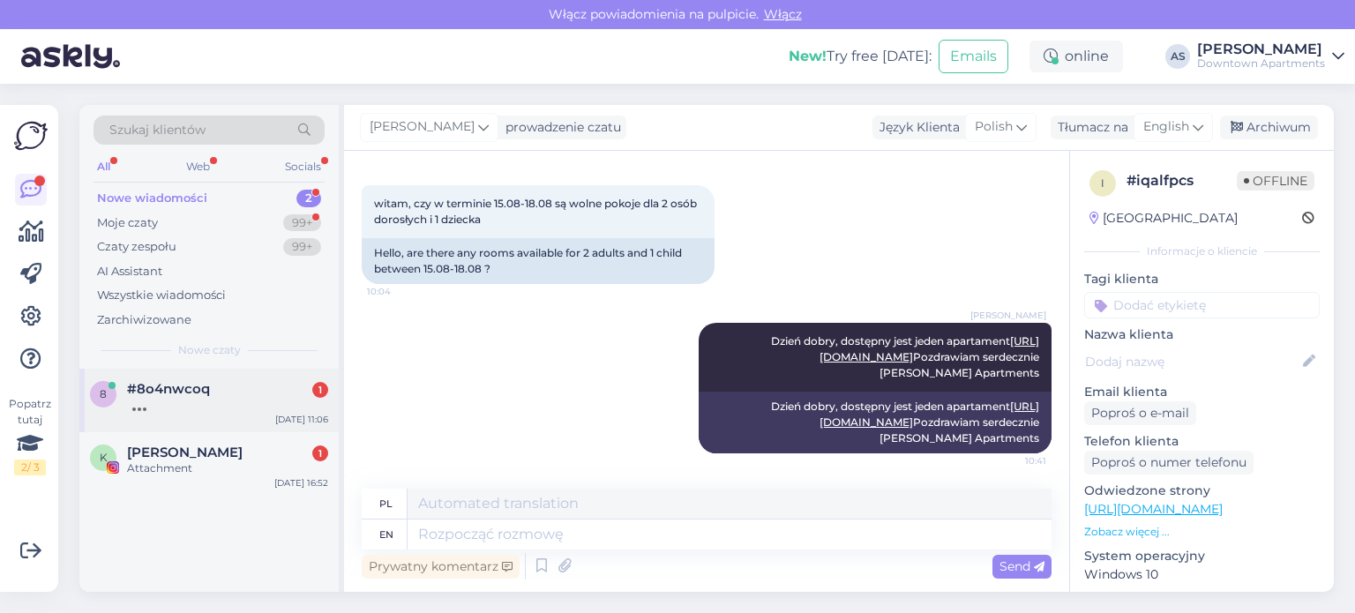
click at [256, 398] on div at bounding box center [227, 405] width 201 height 16
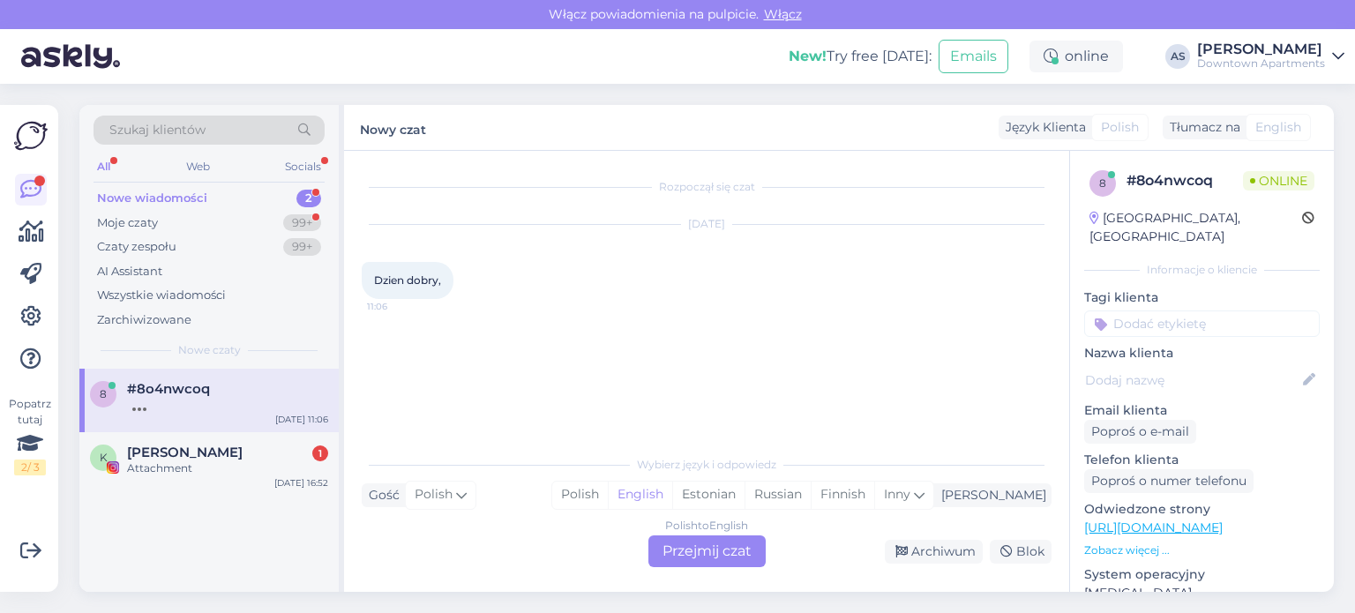
scroll to position [0, 0]
click at [686, 550] on div "Polish to English Przejmij czat" at bounding box center [706, 551] width 117 height 32
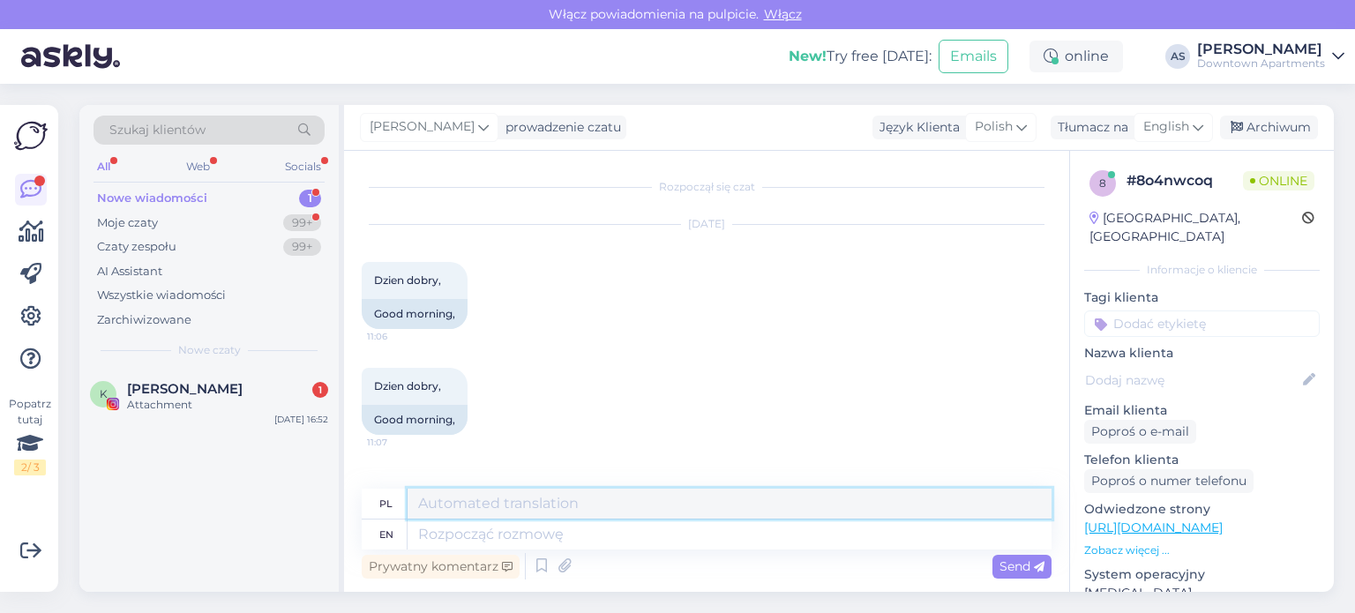
click at [596, 510] on textarea at bounding box center [730, 504] width 644 height 30
drag, startPoint x: 596, startPoint y: 510, endPoint x: 420, endPoint y: 475, distance: 179.7
click at [420, 475] on div "Rozpoczął się czat Aug 13 2025 Dzien dobry, 11:06 Good morning, Dzien dobry, 11…" at bounding box center [706, 371] width 725 height 441
type textarea "Dzień dobry :)"
click at [485, 537] on textarea at bounding box center [730, 535] width 644 height 30
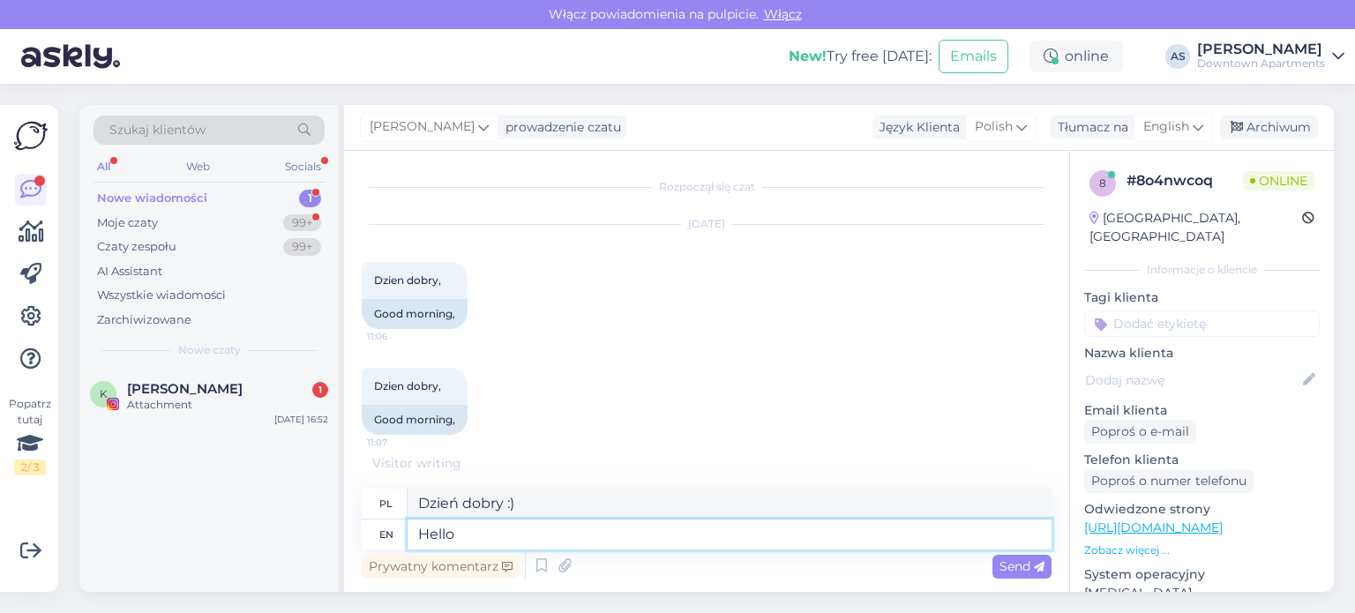
type textarea "Hello"
type textarea "Cześć"
type textarea "Hello :)"
type textarea "Cześć :)"
type textarea "Hello :)"
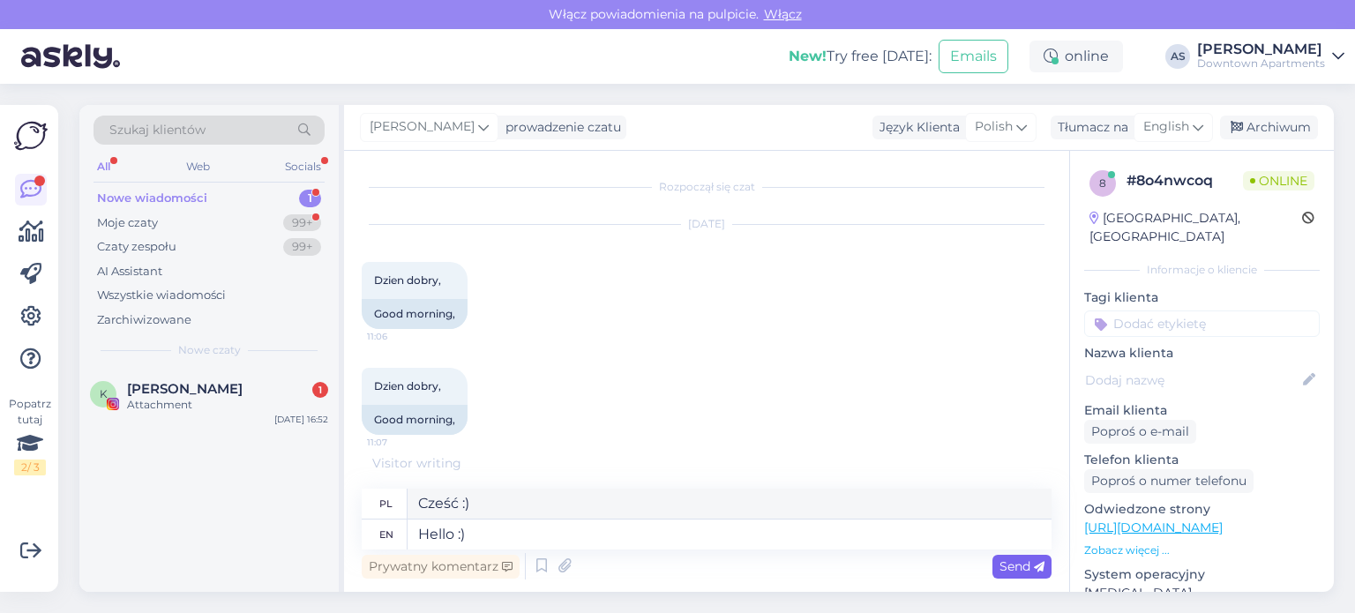
click at [1025, 573] on span "Send" at bounding box center [1021, 566] width 45 height 16
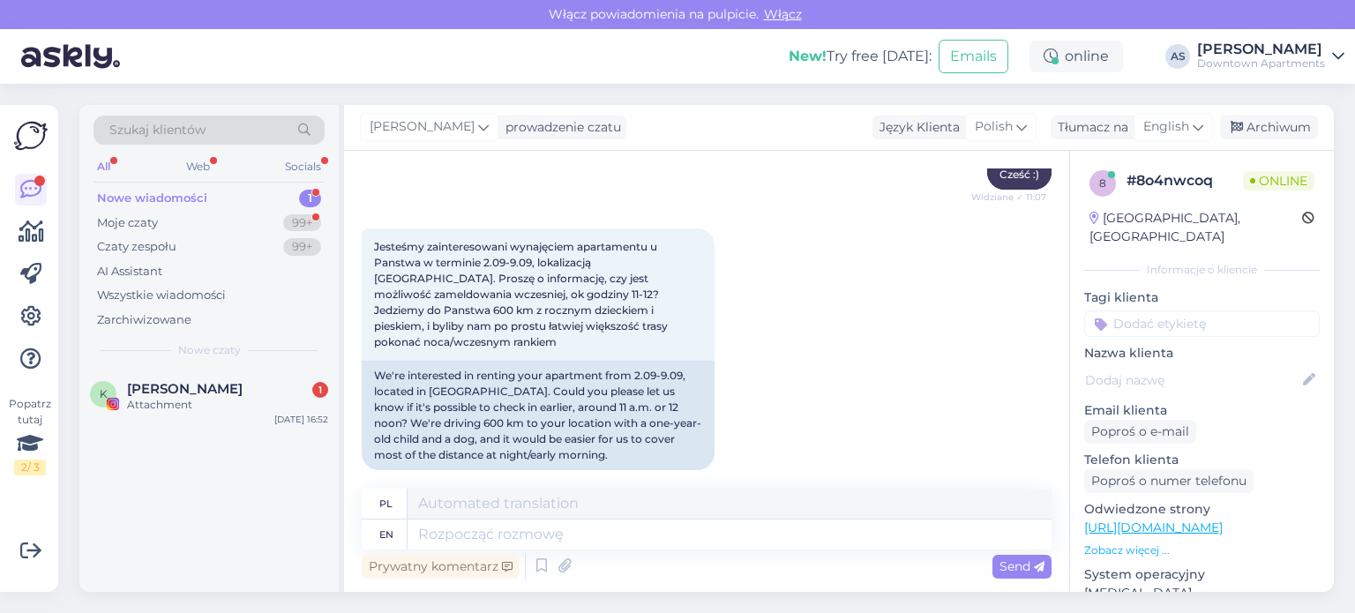
scroll to position [175, 0]
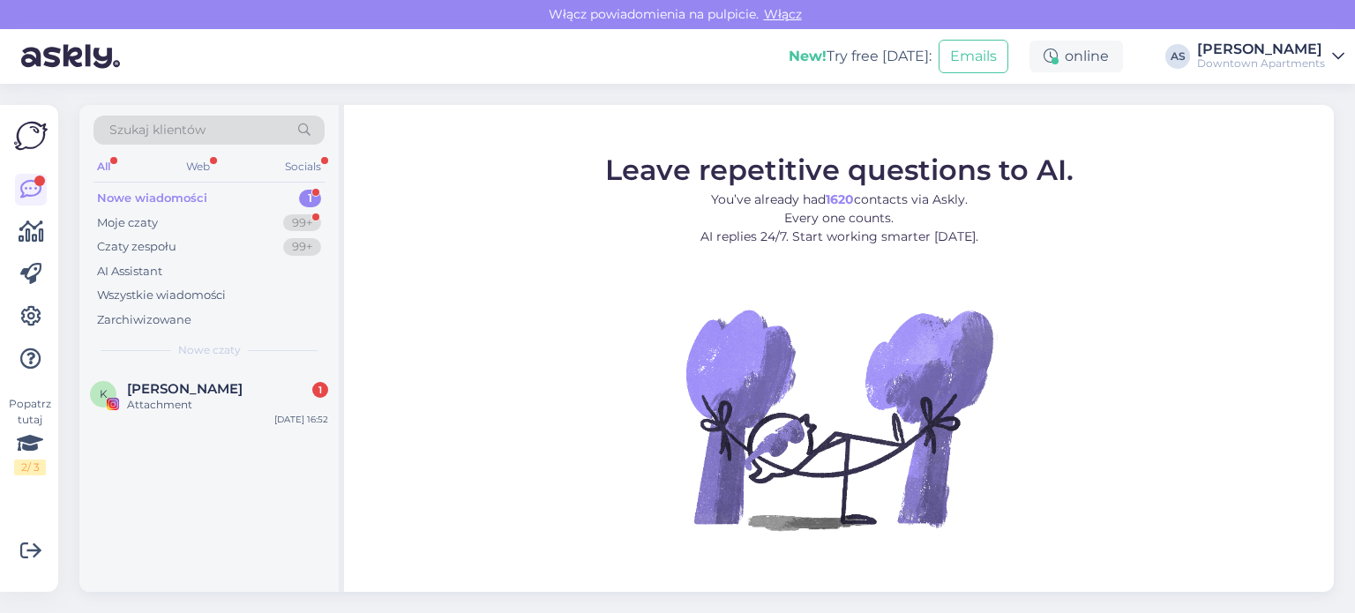
click at [243, 196] on div "Nowe wiadomości 1" at bounding box center [209, 198] width 231 height 25
click at [282, 221] on div "Moje czaty 99+" at bounding box center [209, 223] width 231 height 25
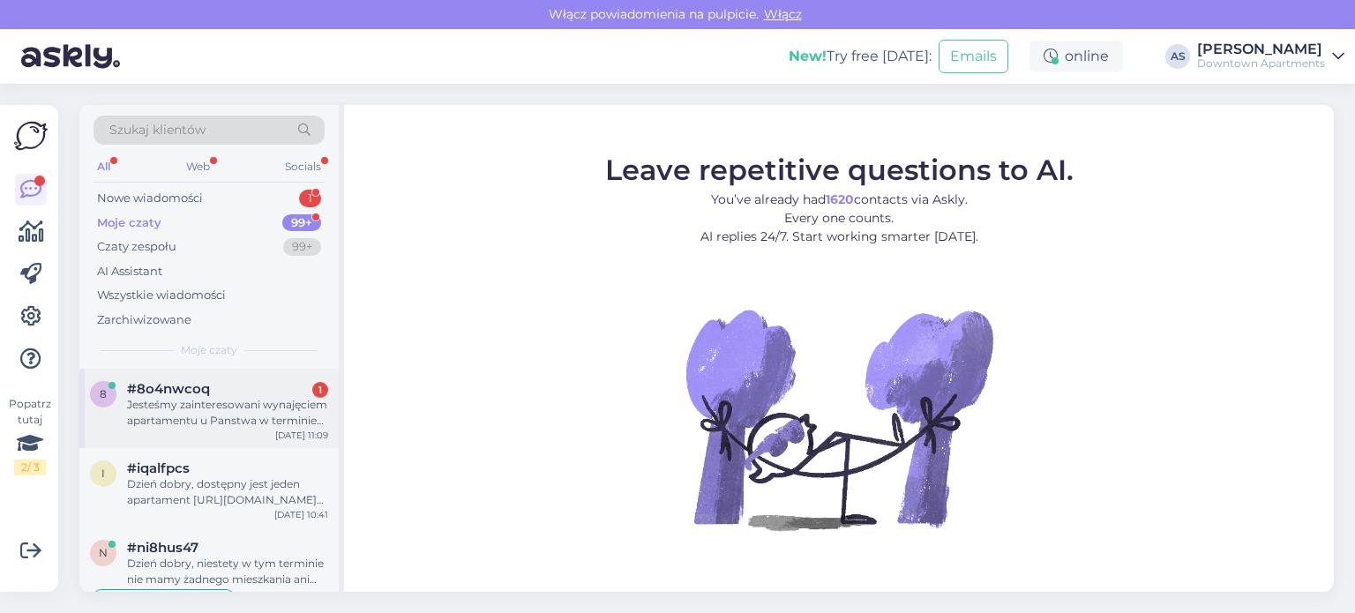
click at [251, 383] on div "#8o4nwcoq 1" at bounding box center [227, 389] width 201 height 16
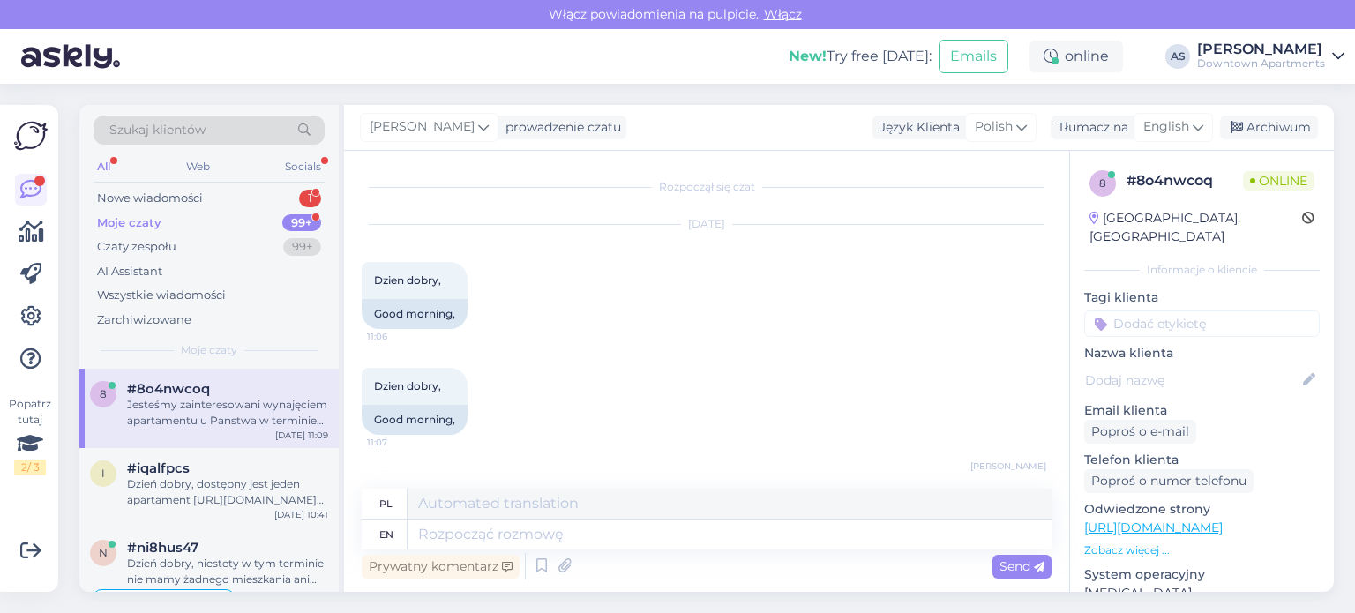
scroll to position [351, 0]
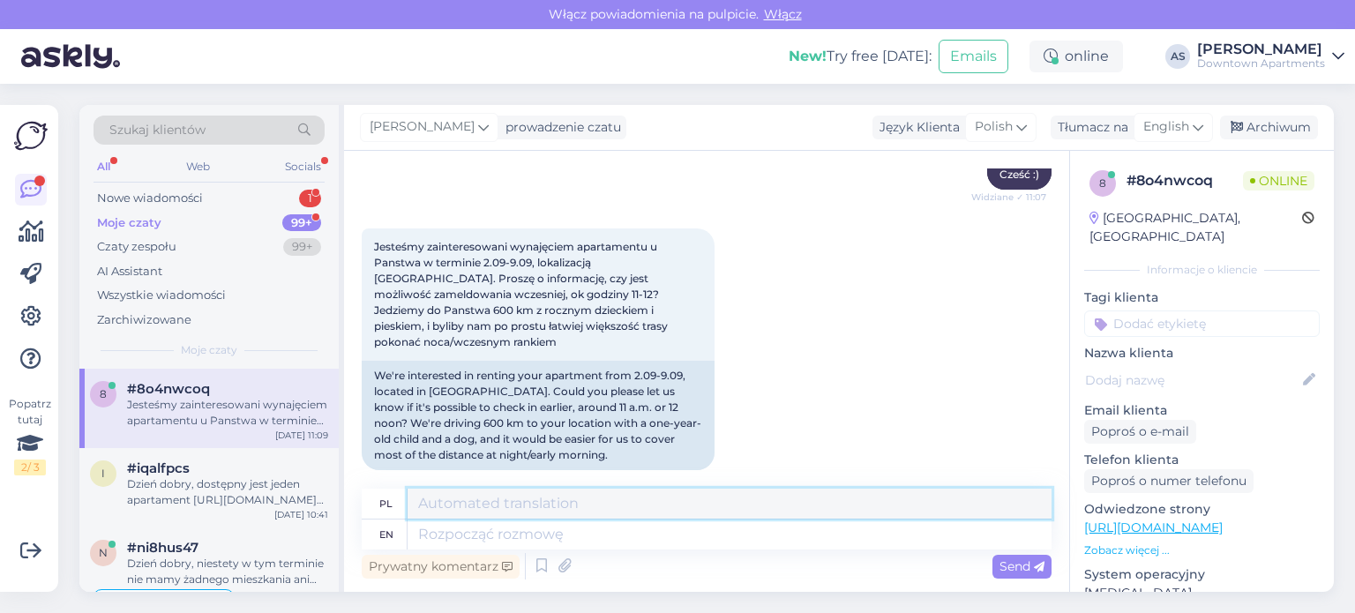
click at [594, 502] on textarea at bounding box center [730, 504] width 644 height 30
type textarea "D"
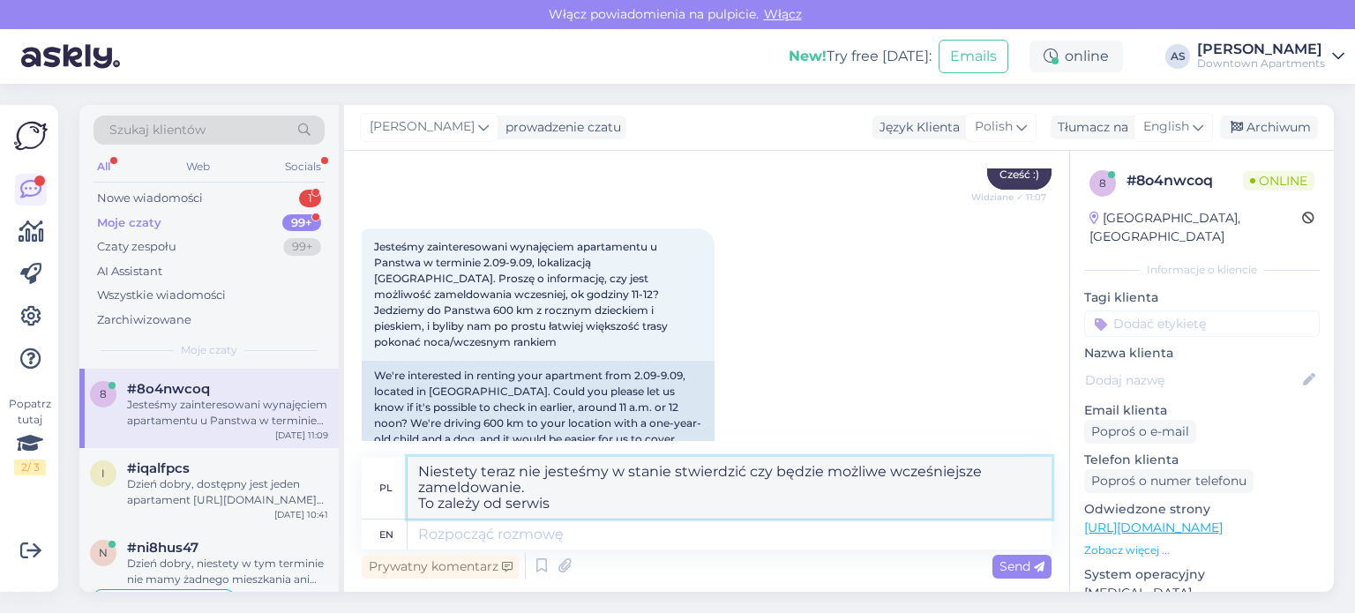
type textarea "Niestety teraz nie jesteśmy w stanie stwierdzić czy będzie możliwe wcześniejsze…"
drag, startPoint x: 568, startPoint y: 511, endPoint x: 274, endPoint y: 415, distance: 308.8
click at [274, 415] on div "Szukaj klientów All Web Socials Nowe wiadomości 1 Moje czaty 99+ Czaty zespołu …" at bounding box center [706, 348] width 1254 height 487
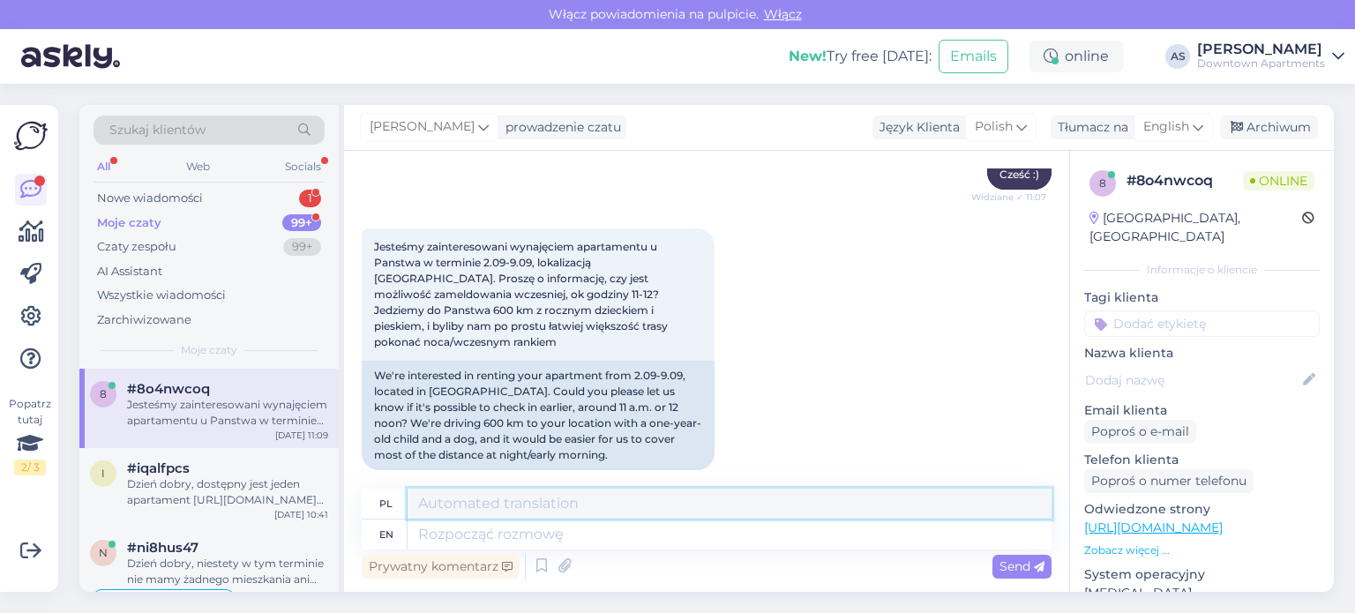
paste textarea "Jeśli apartament będzie dostępny wcześniej, z przyjemnością zaoferujemy możliwo…"
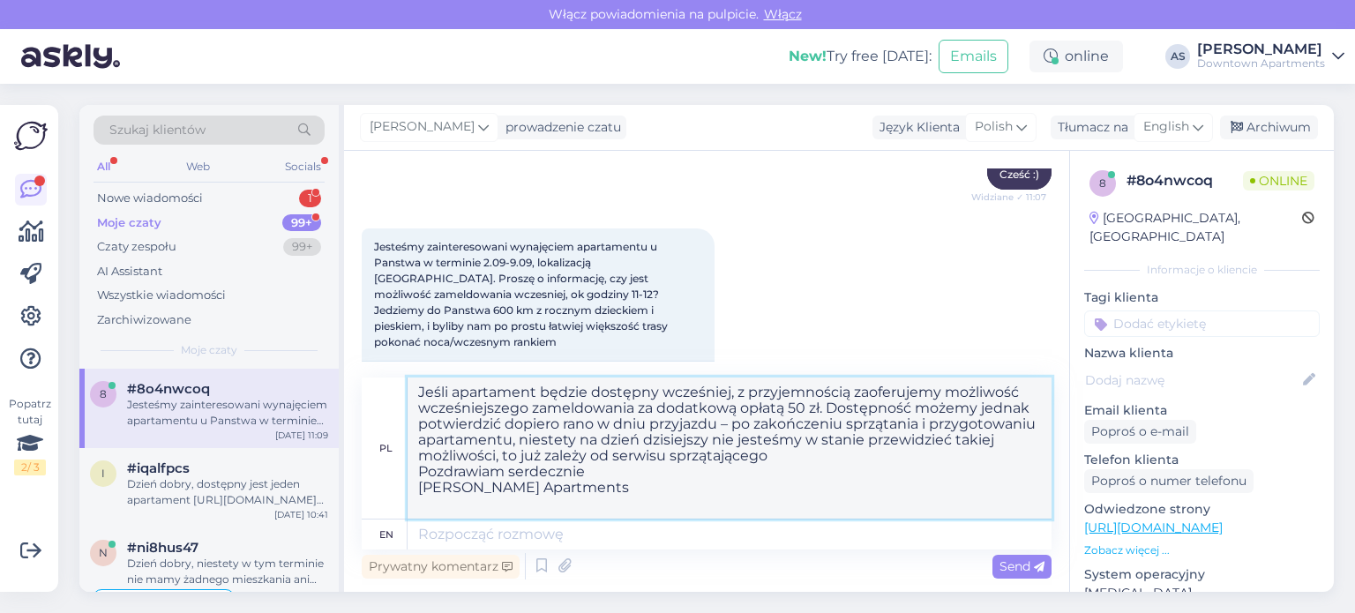
drag, startPoint x: 614, startPoint y: 503, endPoint x: 409, endPoint y: 368, distance: 245.2
click at [409, 368] on div "Rozpoczął się czat [DATE] Dzien dobry, 11:06 Good morning, Dzien dobry, 11:07 G…" at bounding box center [706, 371] width 725 height 441
type textarea "Jeśli apartament będzie dostępny wcześniej, z przyjemnością zaoferujemy możliwo…"
click at [526, 532] on textarea at bounding box center [730, 535] width 644 height 30
paste textarea "Jeśli apartament będzie dostępny wcześniej, z przyjemnością zaoferujemy możliwo…"
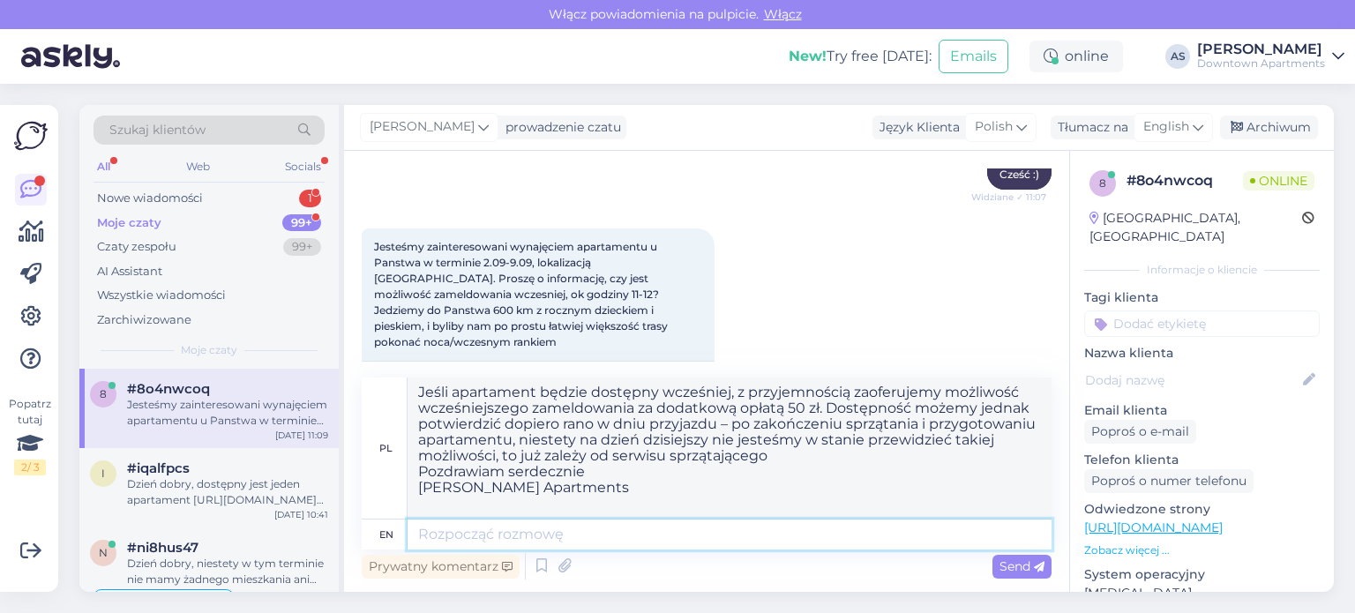
type textarea "Jeśli apartament będzie dostępny wcześniej, z przyjemnością zaoferujemy możliwo…"
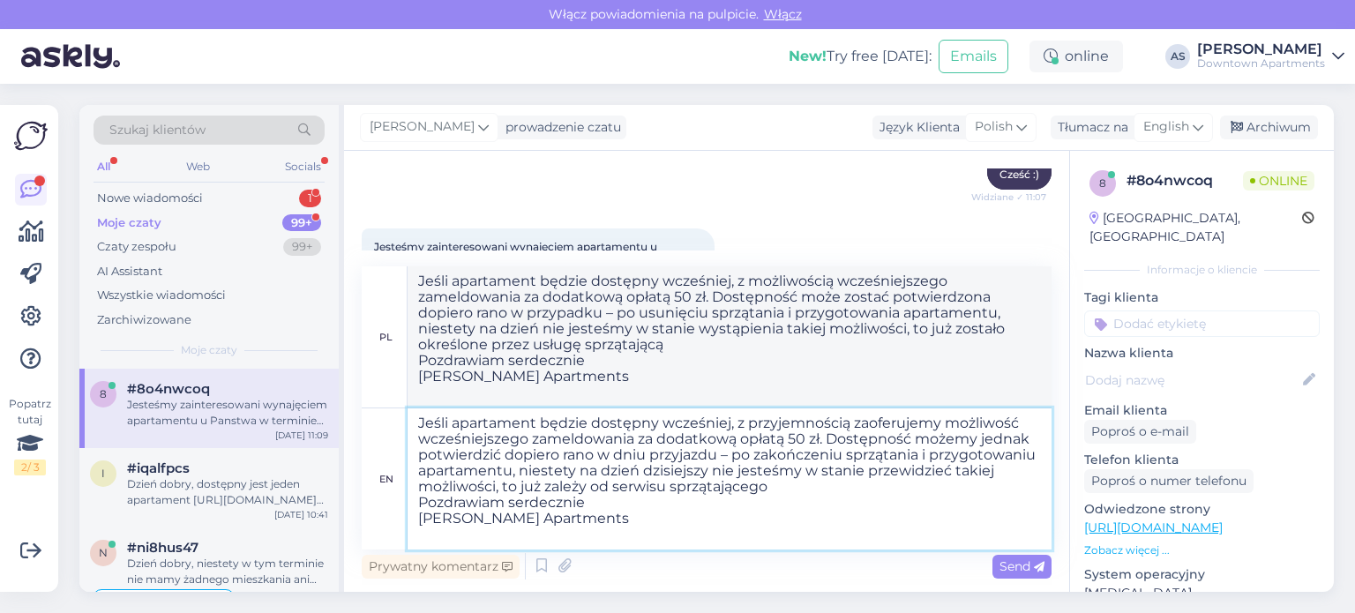
type textarea "Jeśli apartament będzie dostępny wcześniej, z możliwością wcześniejszego zameld…"
type textarea "Jeśli apartament będzie dostępny wcześniej, z przyjemnością zaoferujemy możliwo…"
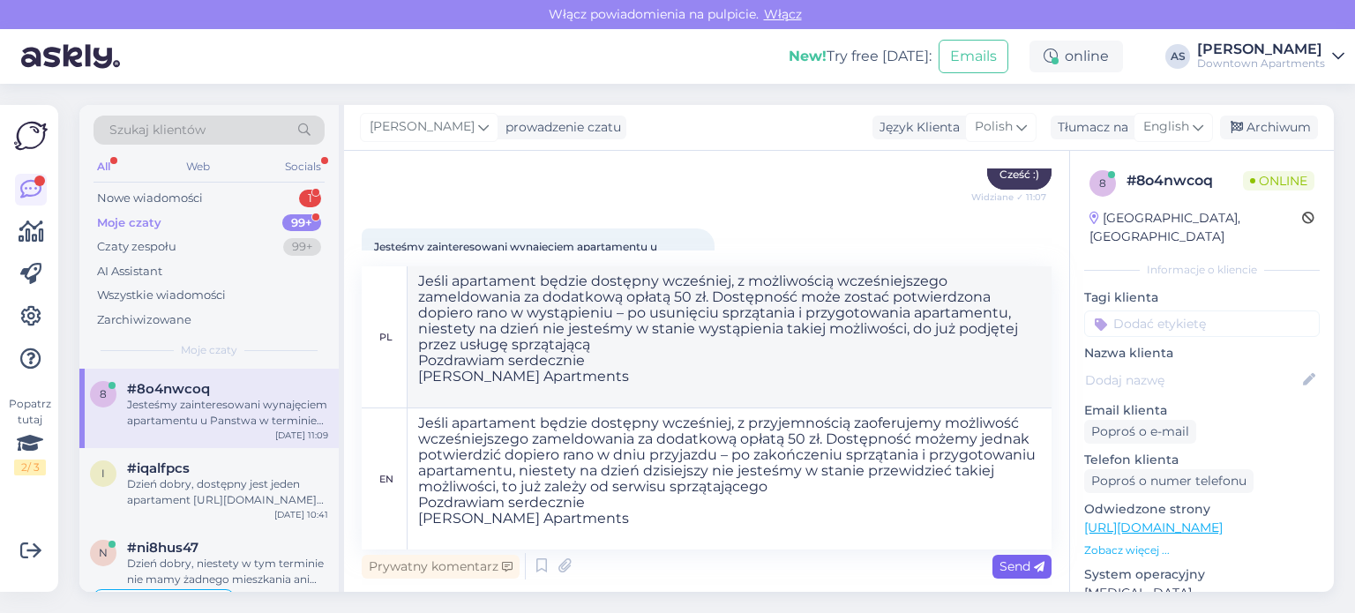
click at [1006, 563] on span "Send" at bounding box center [1021, 566] width 45 height 16
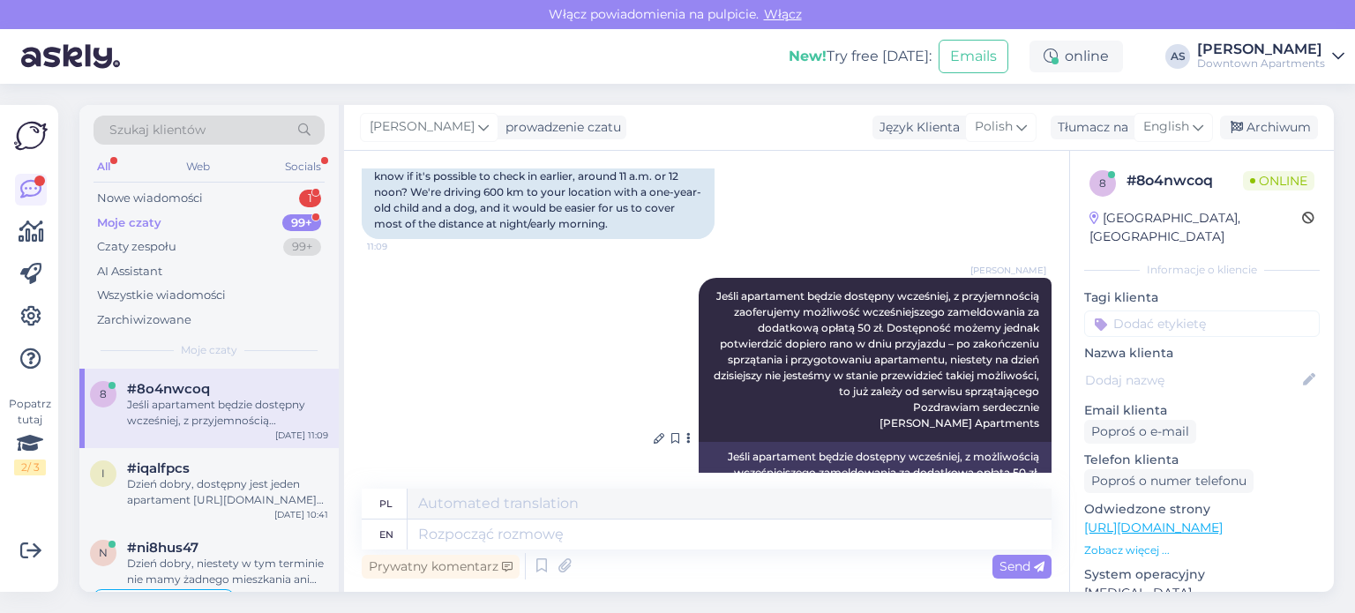
scroll to position [406, 0]
